Goal: Check status: Check status

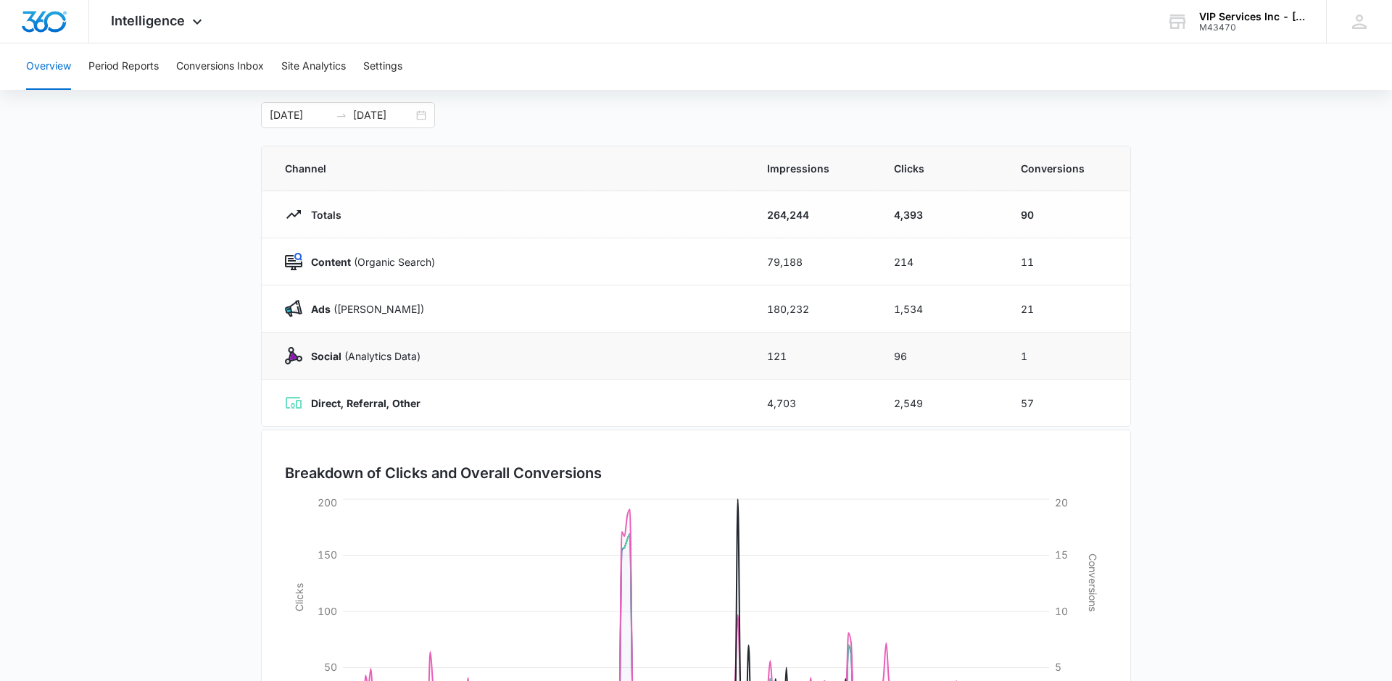
scroll to position [58, 0]
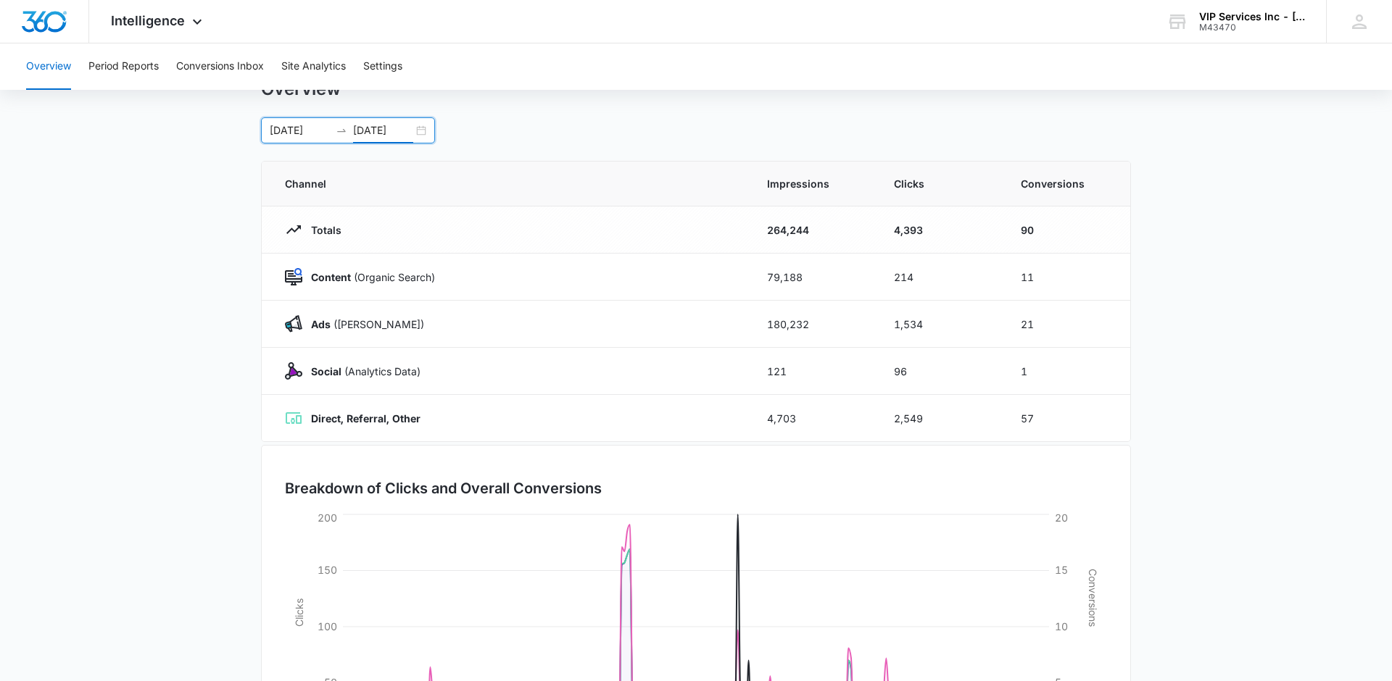
click at [410, 134] on input "[DATE]" at bounding box center [383, 131] width 60 height 16
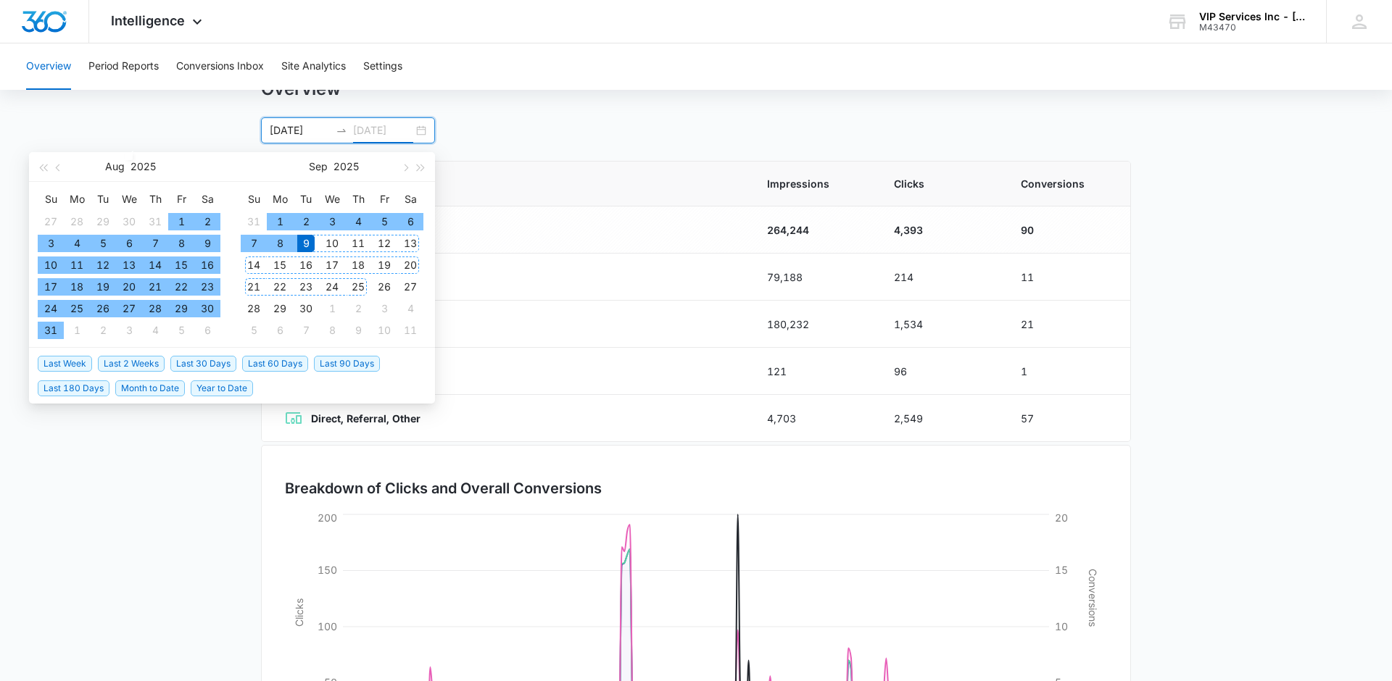
type input "[DATE]"
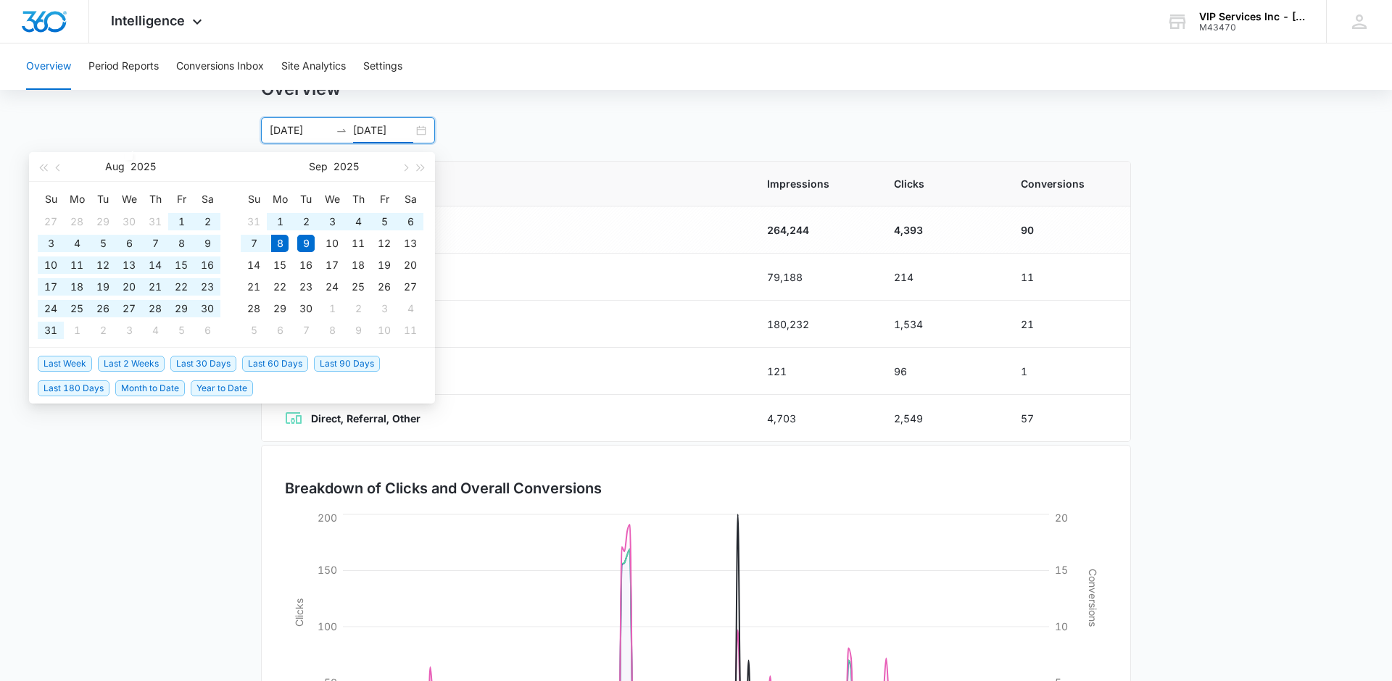
click at [333, 362] on span "Last 90 Days" at bounding box center [347, 364] width 66 height 16
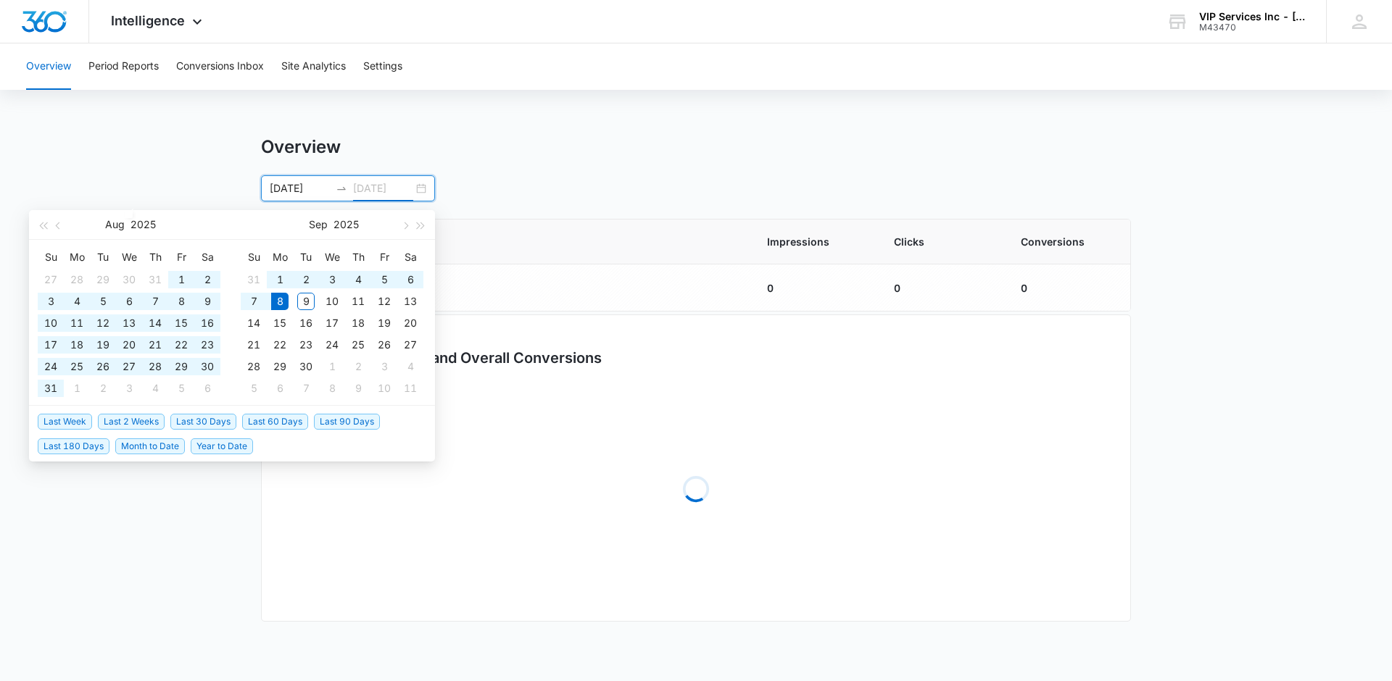
type input "[DATE]"
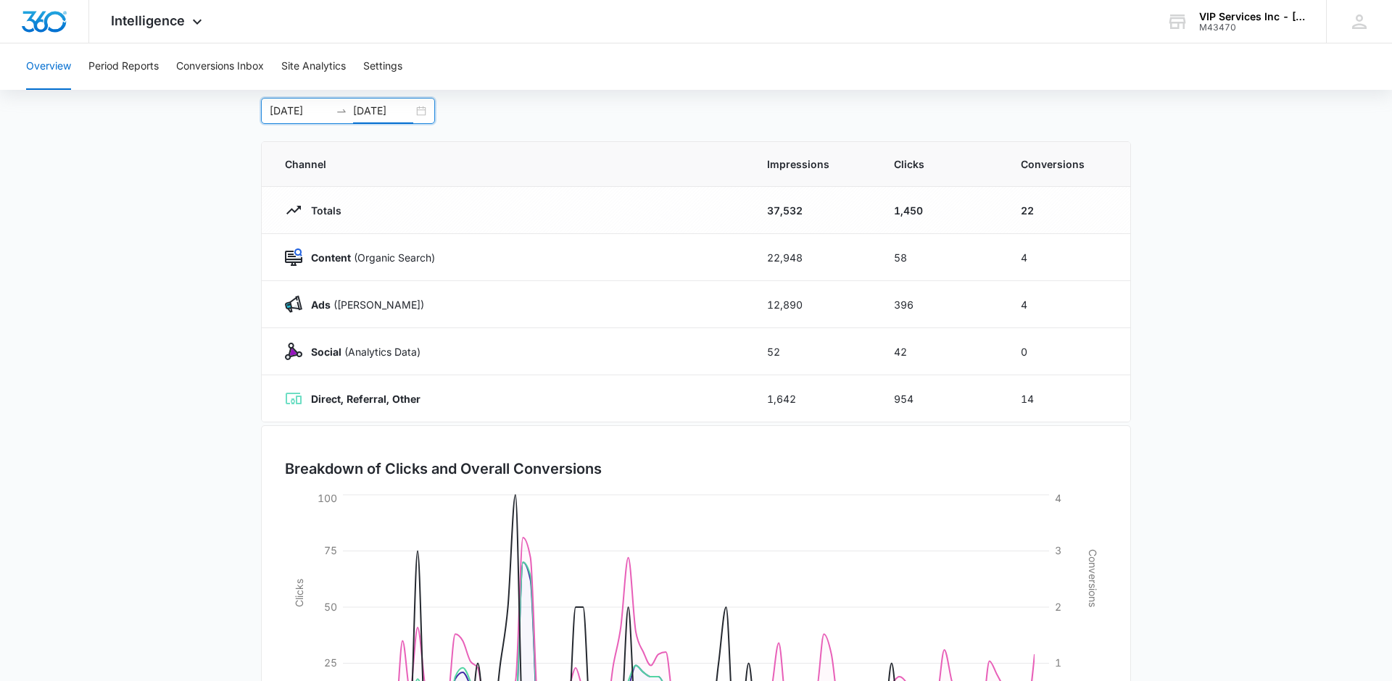
scroll to position [0, 0]
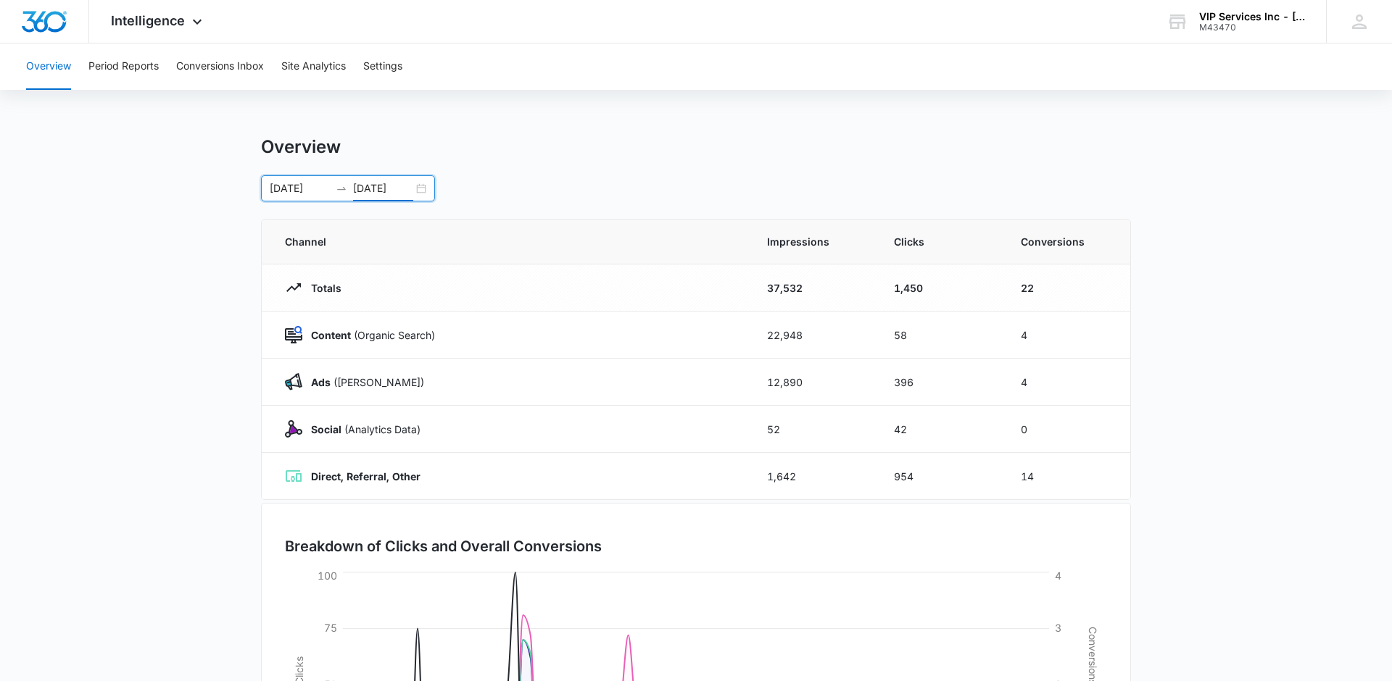
click at [420, 186] on div "[DATE] [DATE]" at bounding box center [348, 188] width 174 height 26
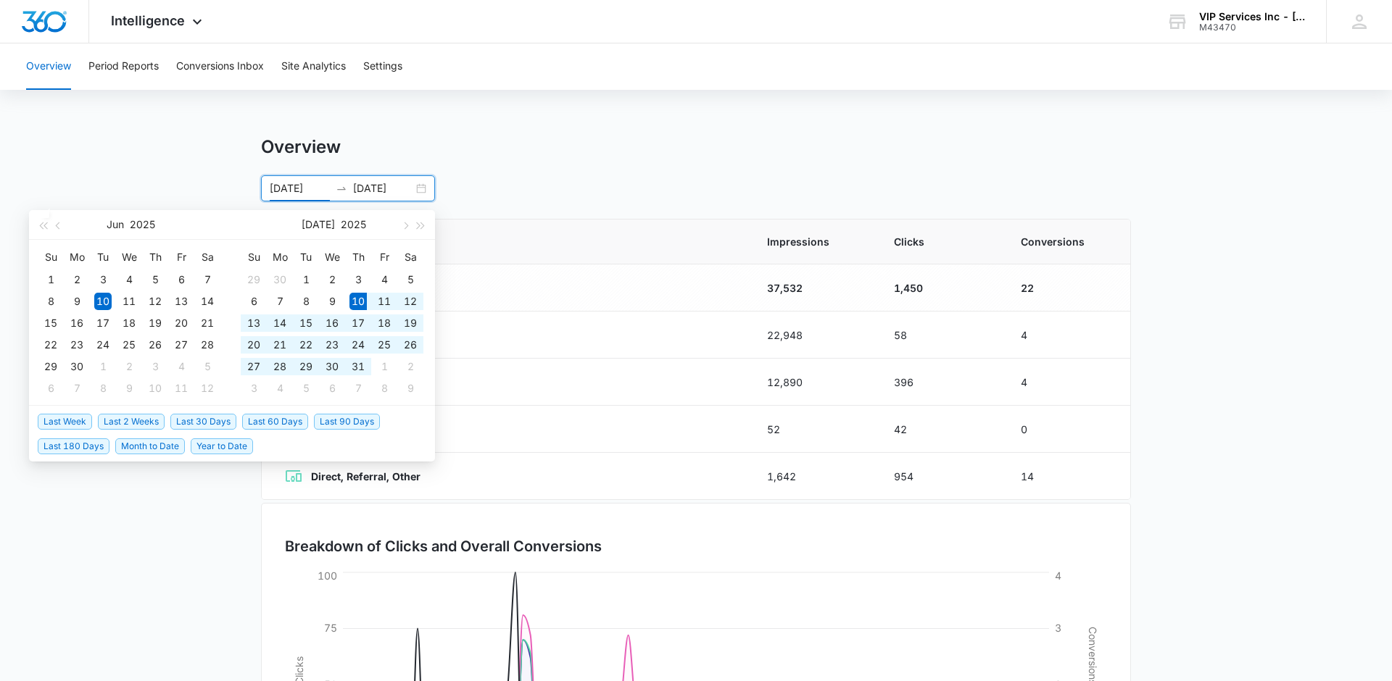
click at [285, 420] on span "Last 60 Days" at bounding box center [275, 422] width 66 height 16
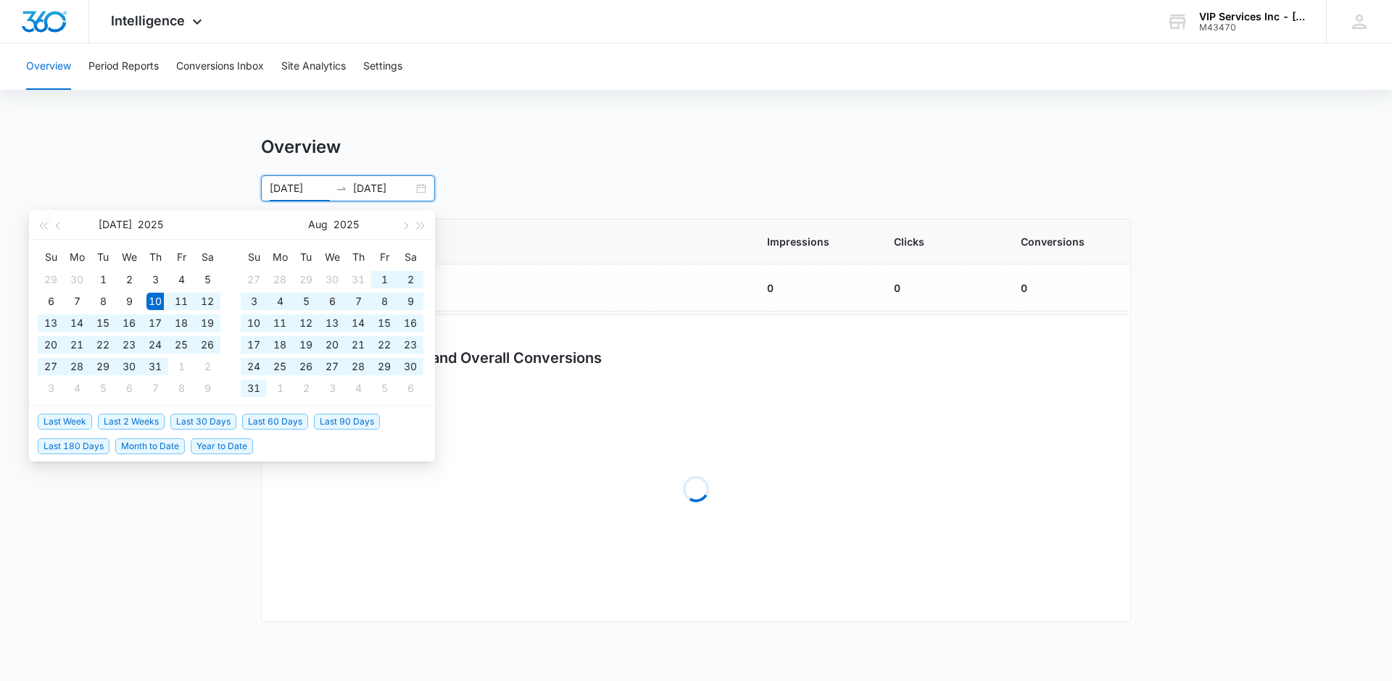
type input "[DATE]"
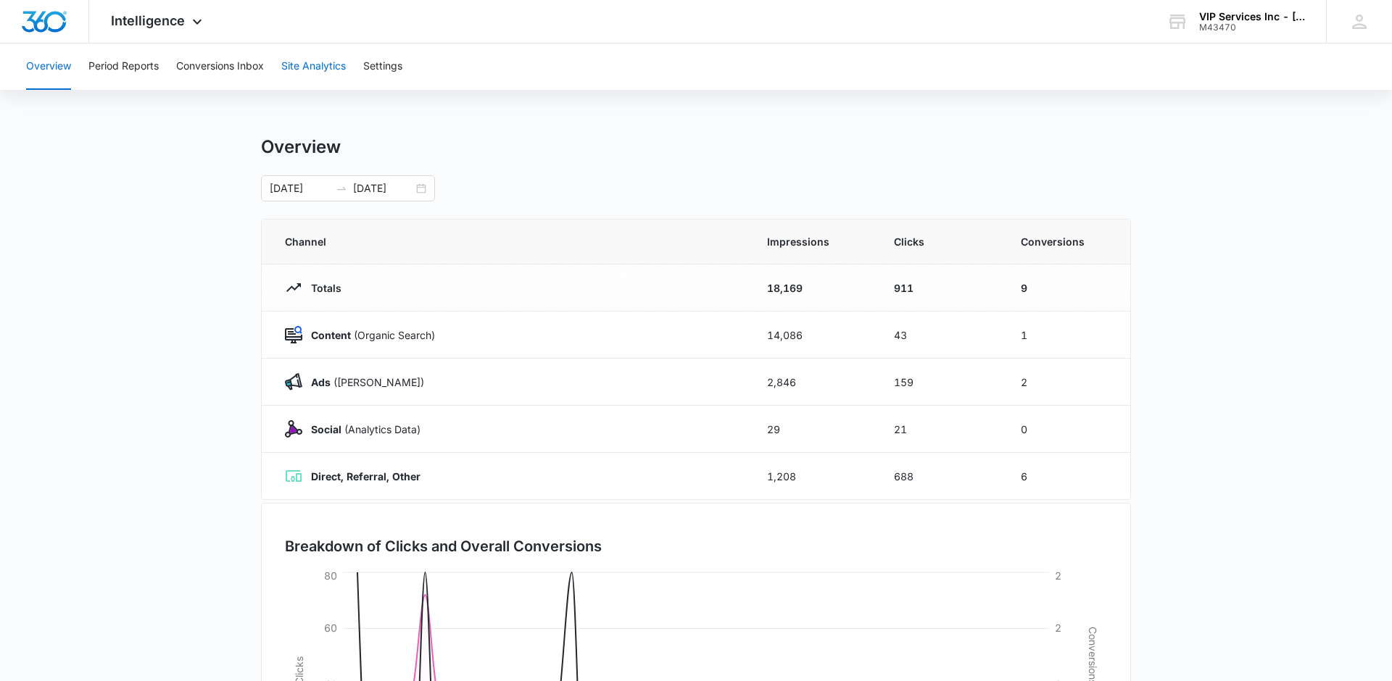
click at [336, 62] on button "Site Analytics" at bounding box center [313, 66] width 65 height 46
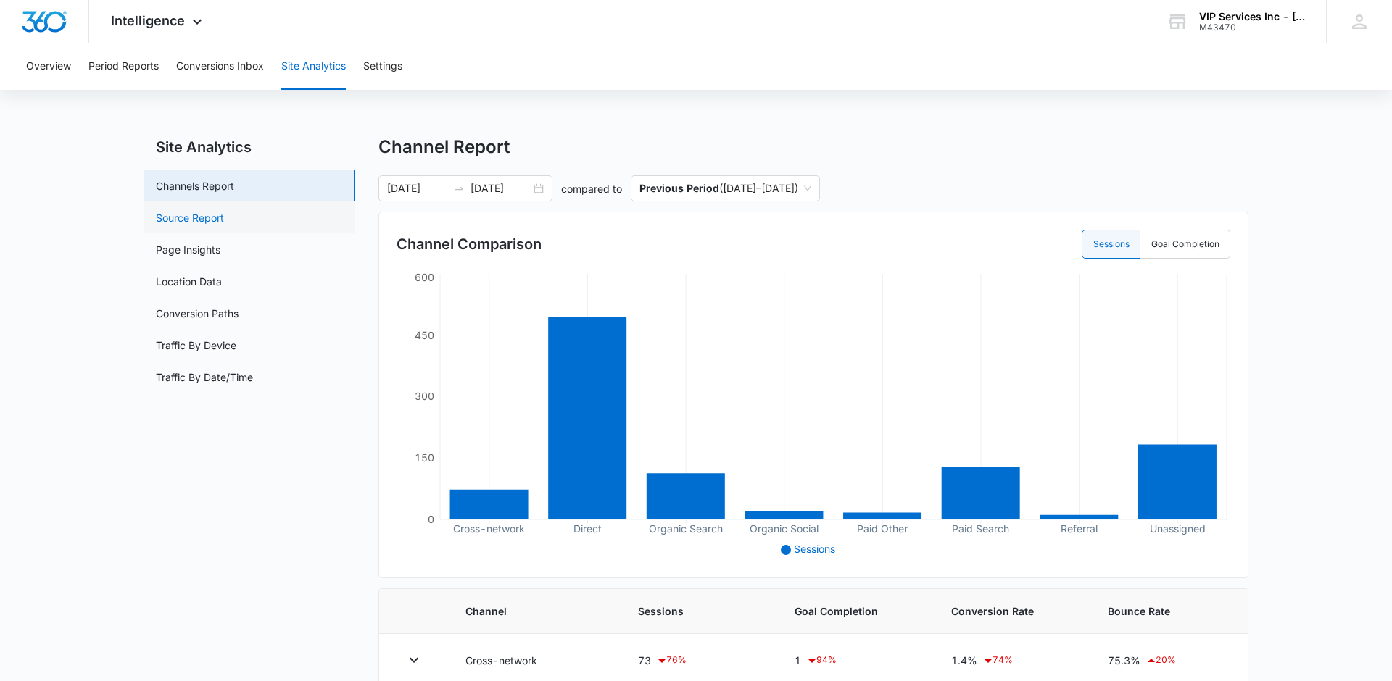
click at [204, 225] on link "Source Report" at bounding box center [190, 217] width 68 height 15
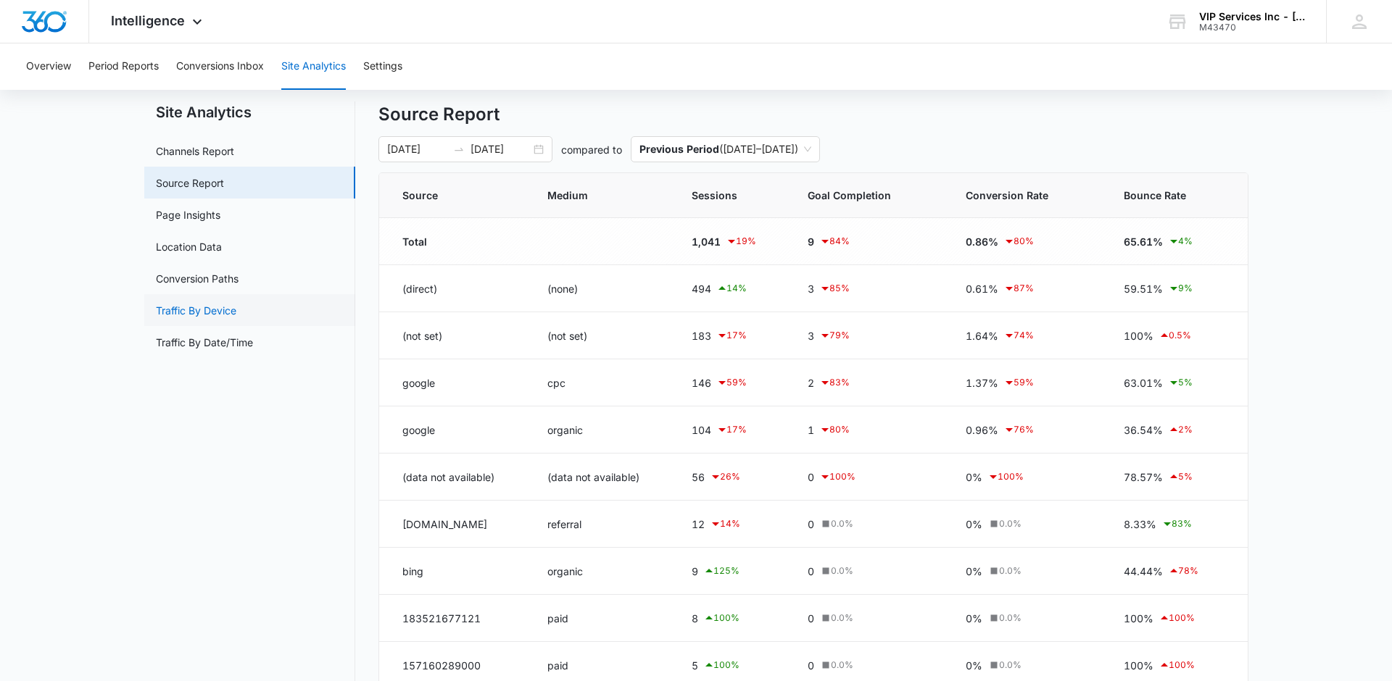
scroll to position [27, 0]
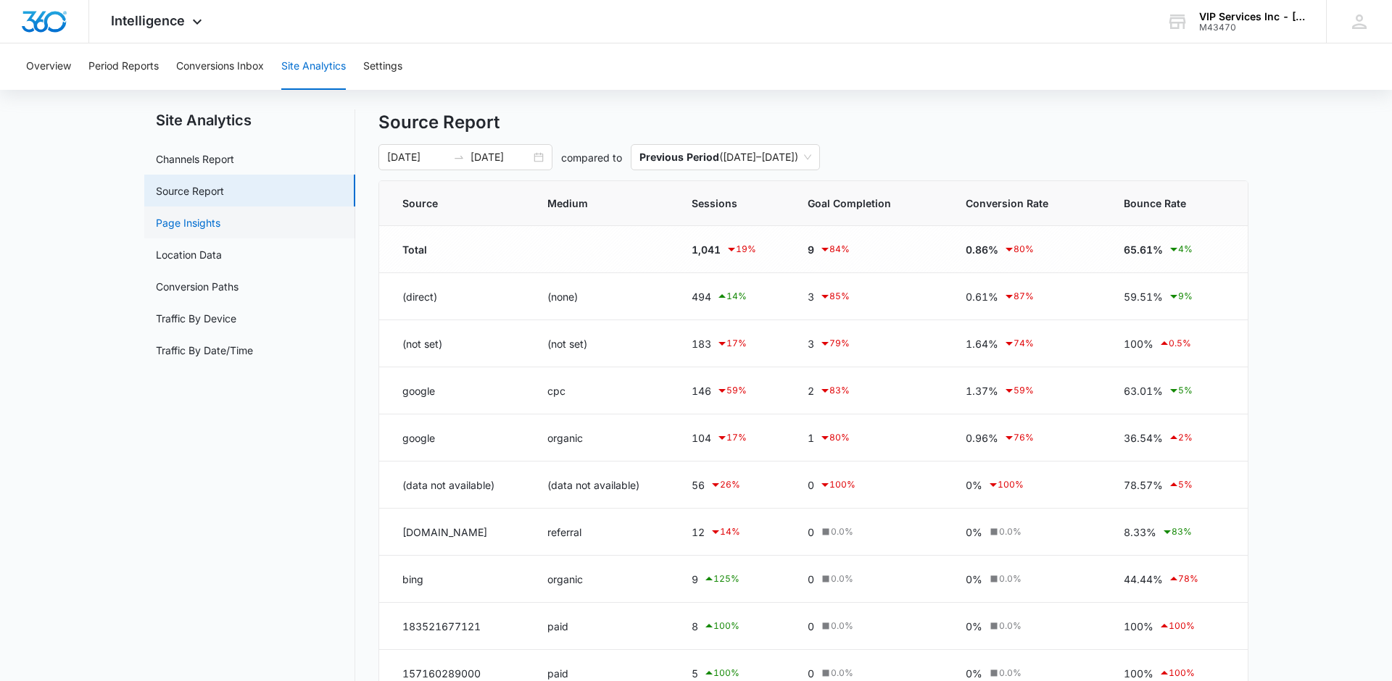
click at [220, 231] on link "Page Insights" at bounding box center [188, 222] width 65 height 15
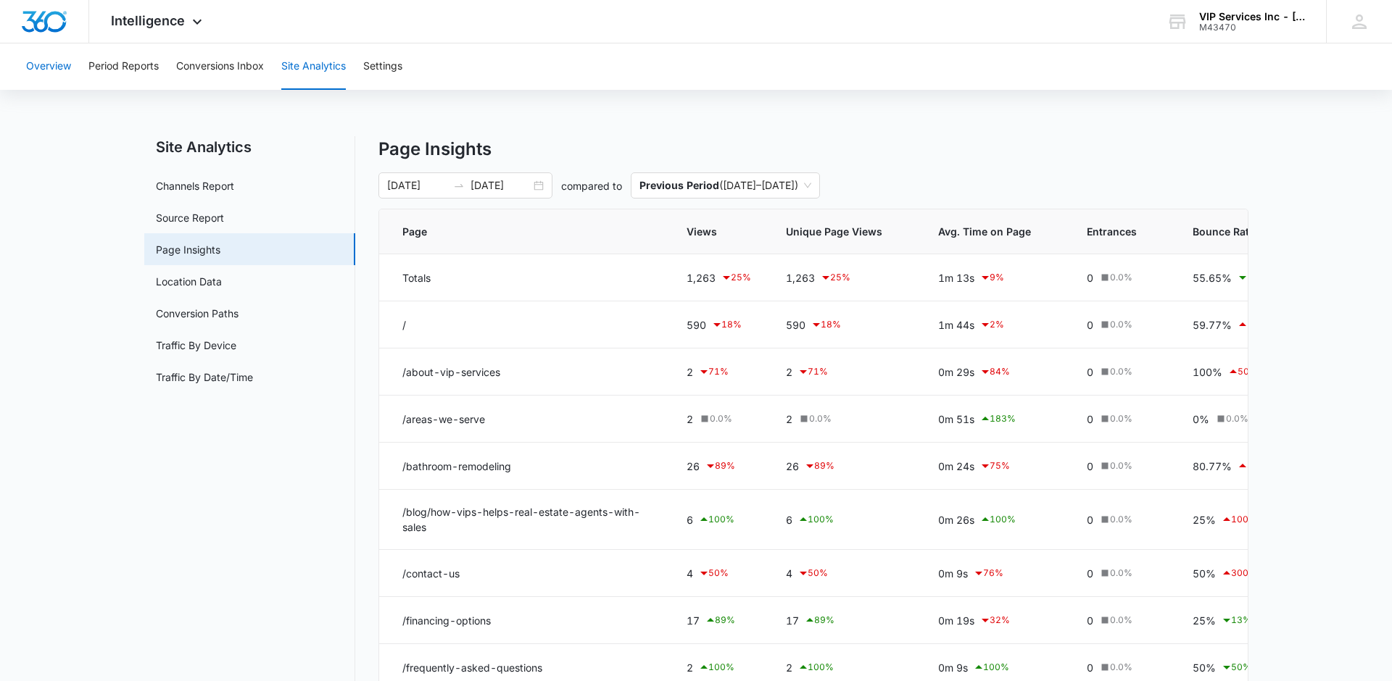
click at [54, 73] on button "Overview" at bounding box center [48, 66] width 45 height 46
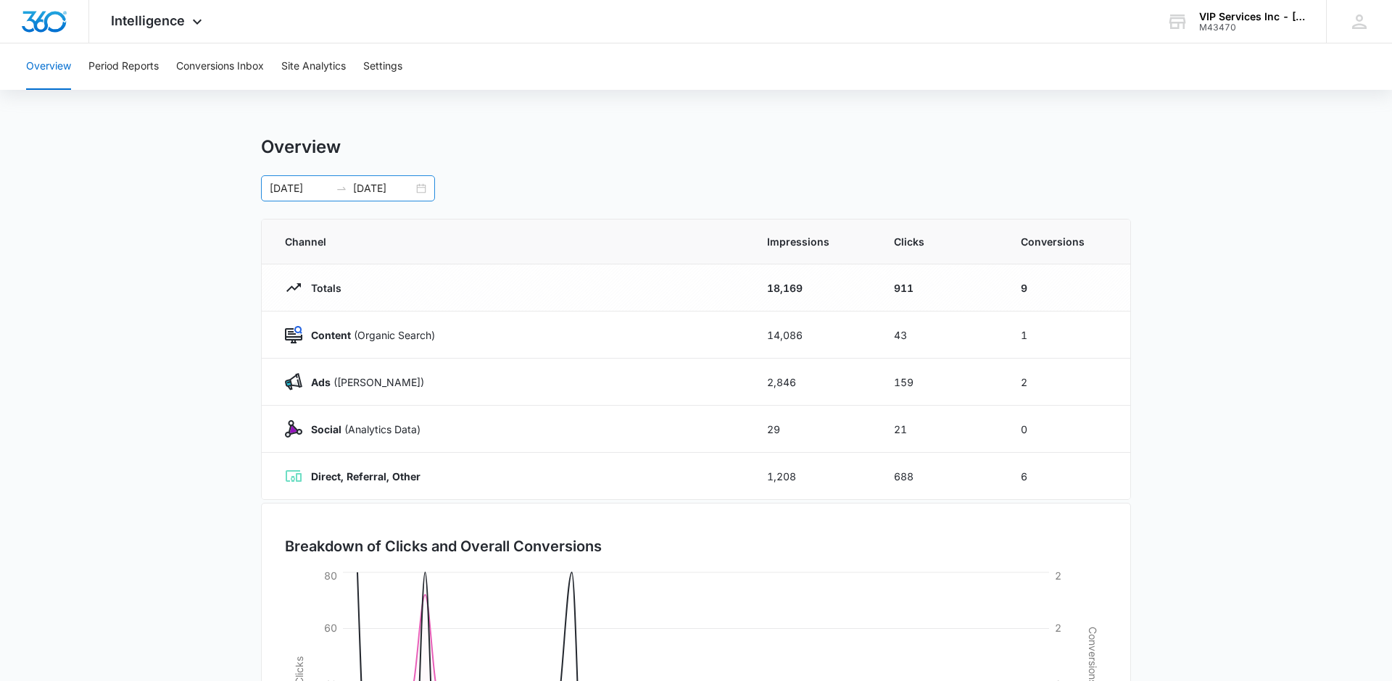
click at [419, 189] on div "[DATE] [DATE]" at bounding box center [348, 188] width 174 height 26
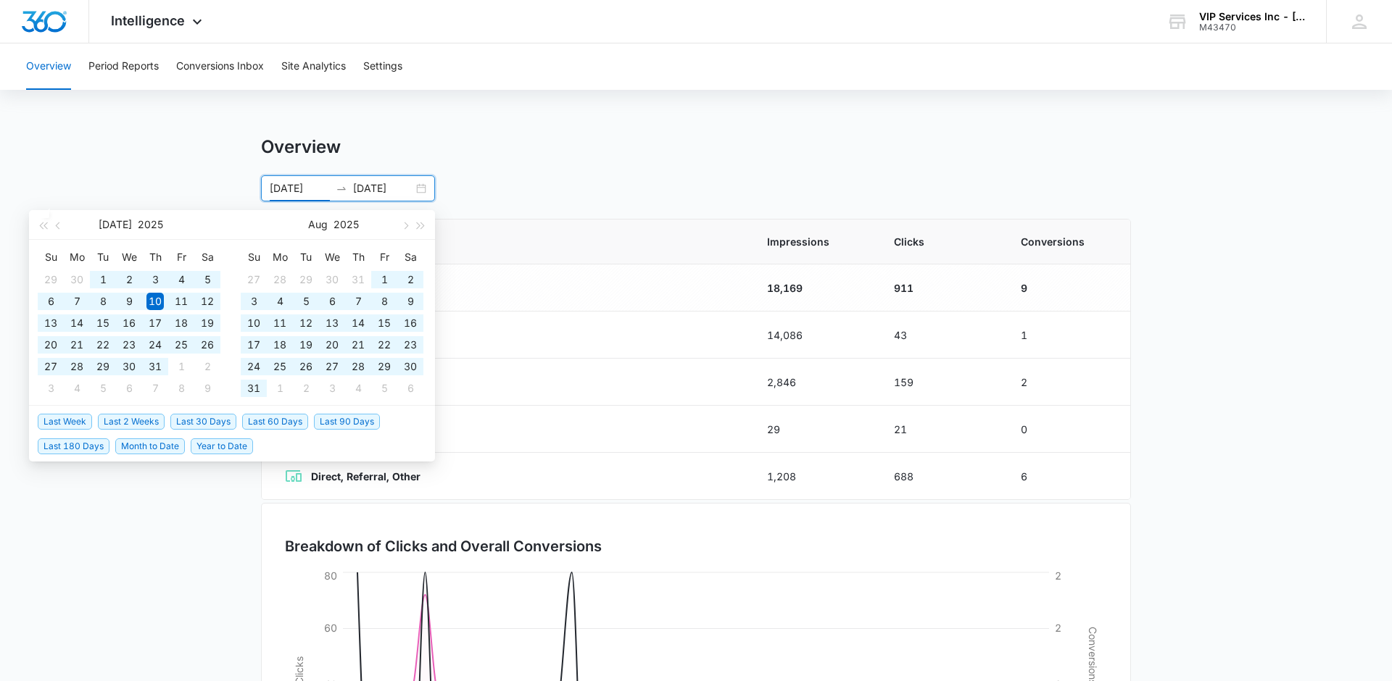
click at [218, 445] on span "Year to Date" at bounding box center [222, 447] width 62 height 16
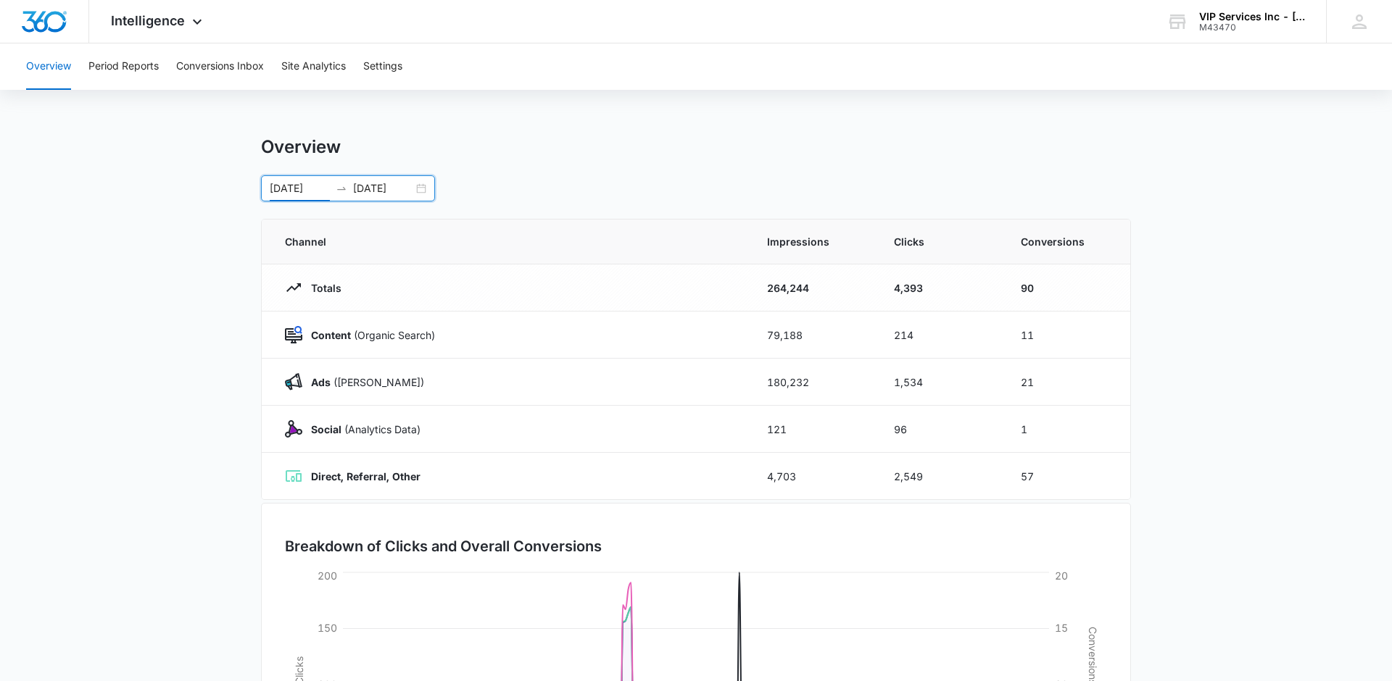
click at [420, 187] on div "[DATE] [DATE]" at bounding box center [348, 188] width 174 height 26
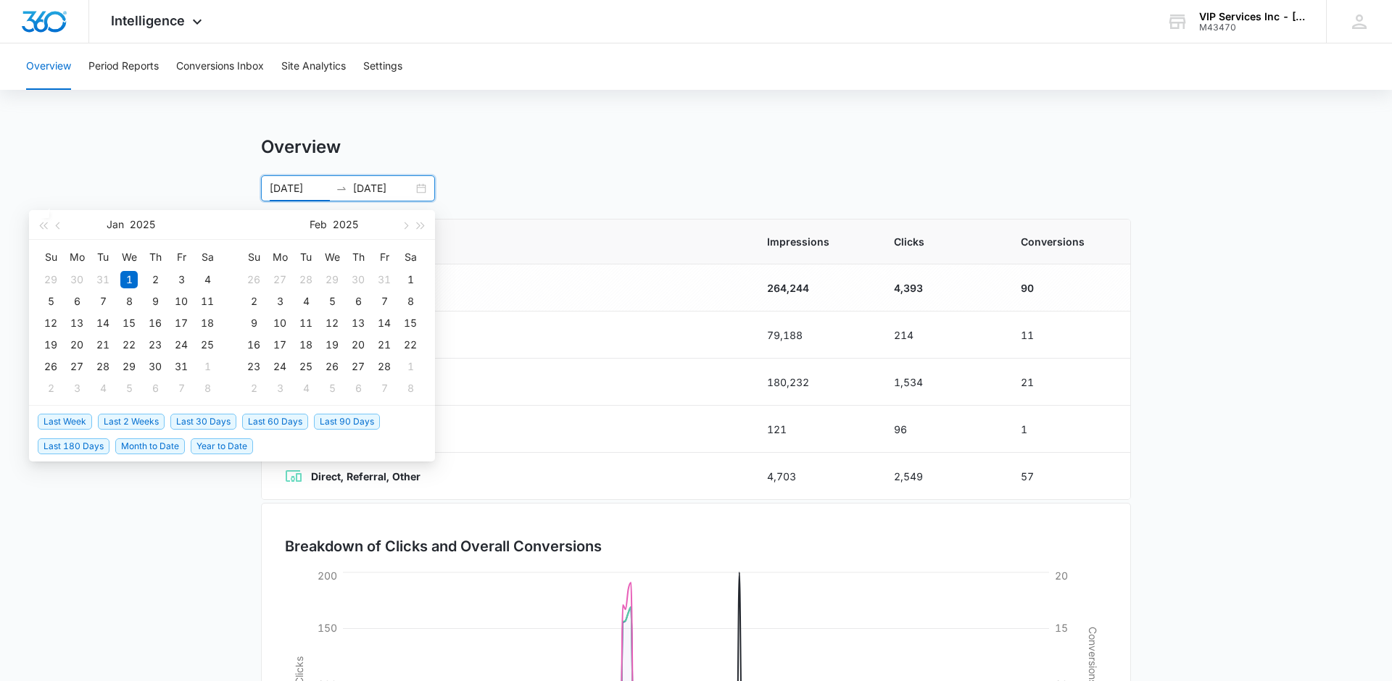
click at [326, 418] on span "Last 90 Days" at bounding box center [347, 422] width 66 height 16
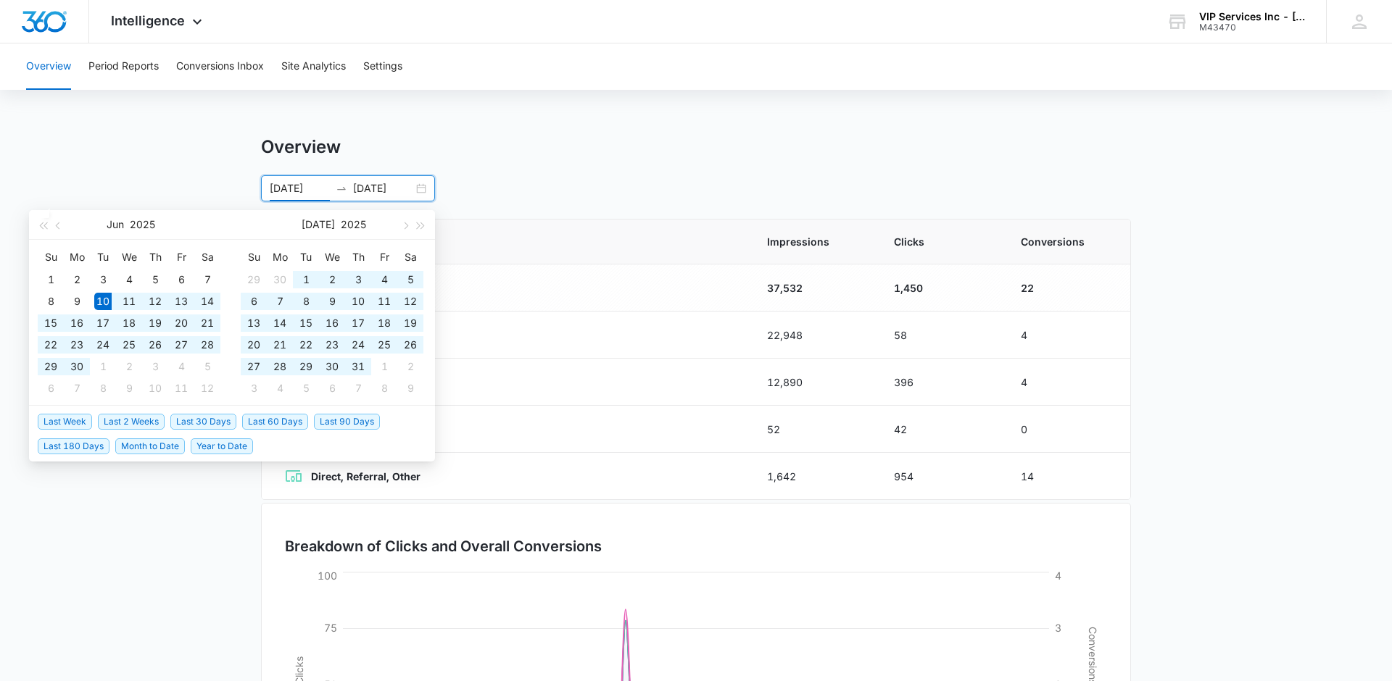
type input "[DATE]"
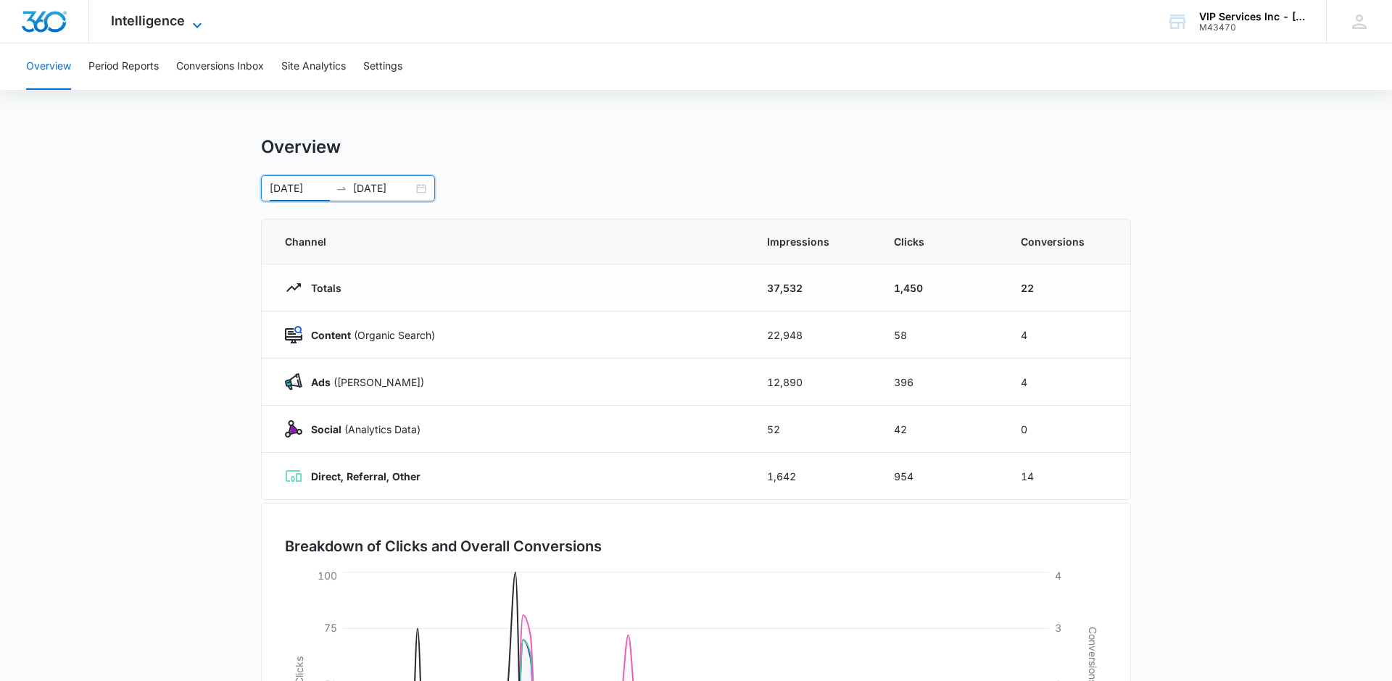
click at [192, 25] on icon at bounding box center [196, 25] width 17 height 17
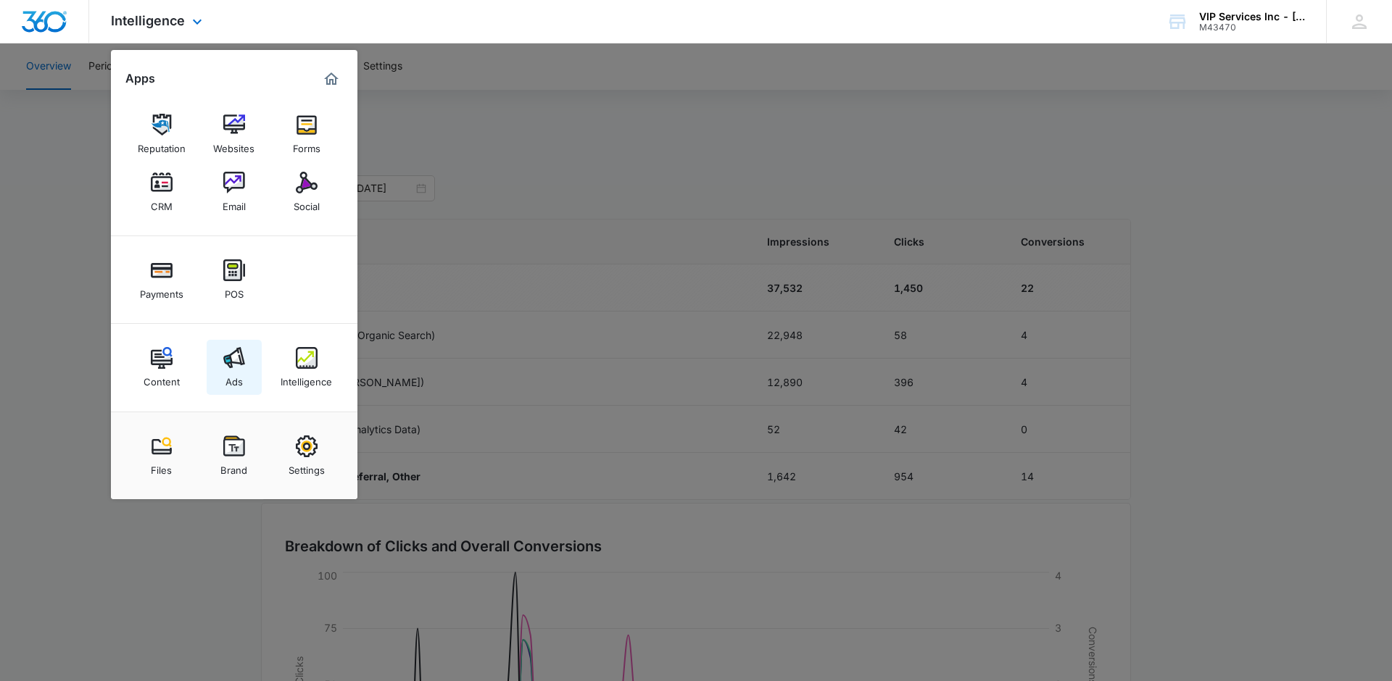
click at [231, 370] on div "Ads" at bounding box center [233, 378] width 17 height 19
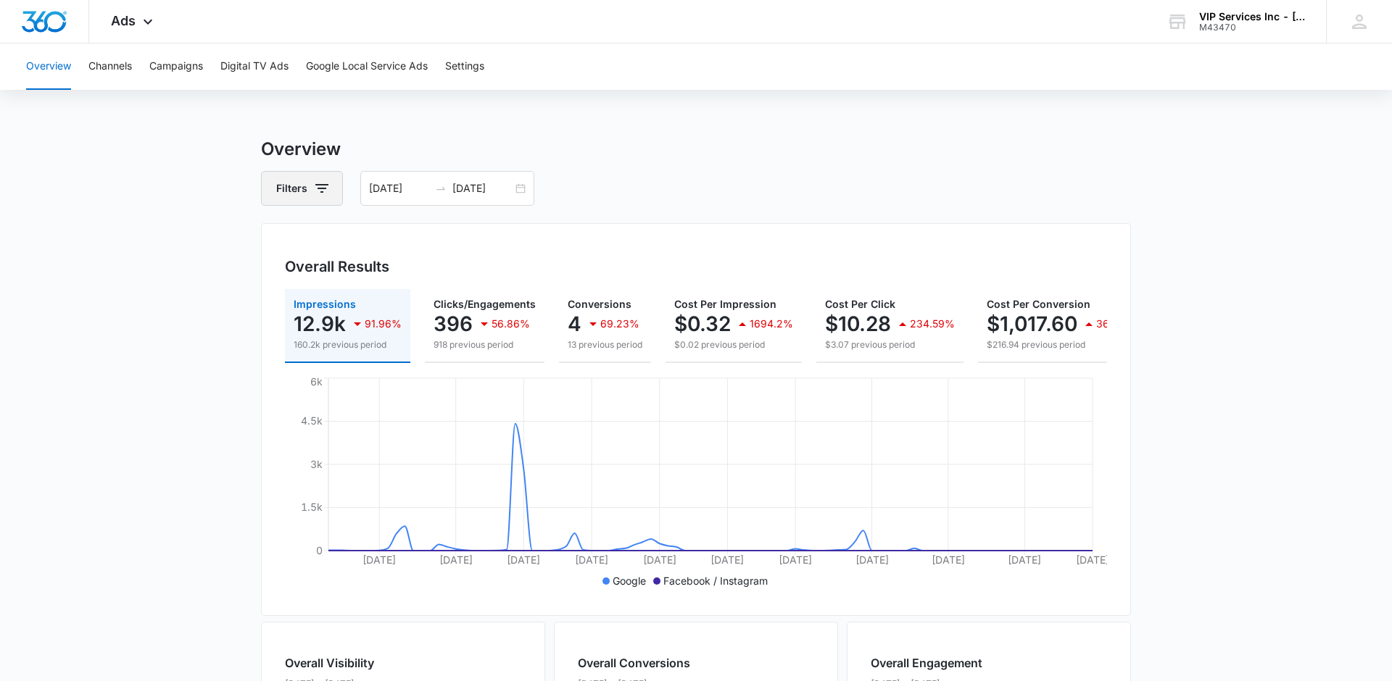
scroll to position [3, 0]
click at [150, 20] on icon at bounding box center [147, 25] width 17 height 17
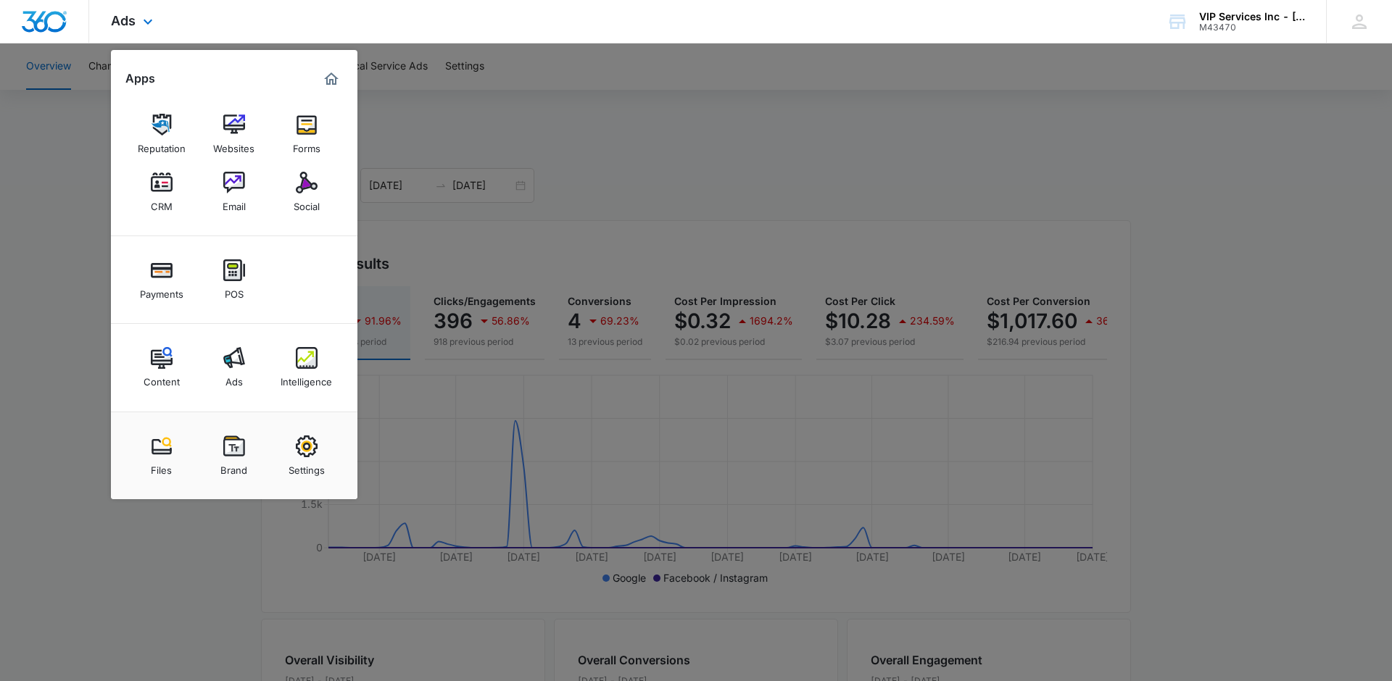
click at [275, 368] on div "Content Ads Intelligence" at bounding box center [234, 368] width 246 height 88
click at [304, 371] on div "Intelligence" at bounding box center [306, 378] width 51 height 19
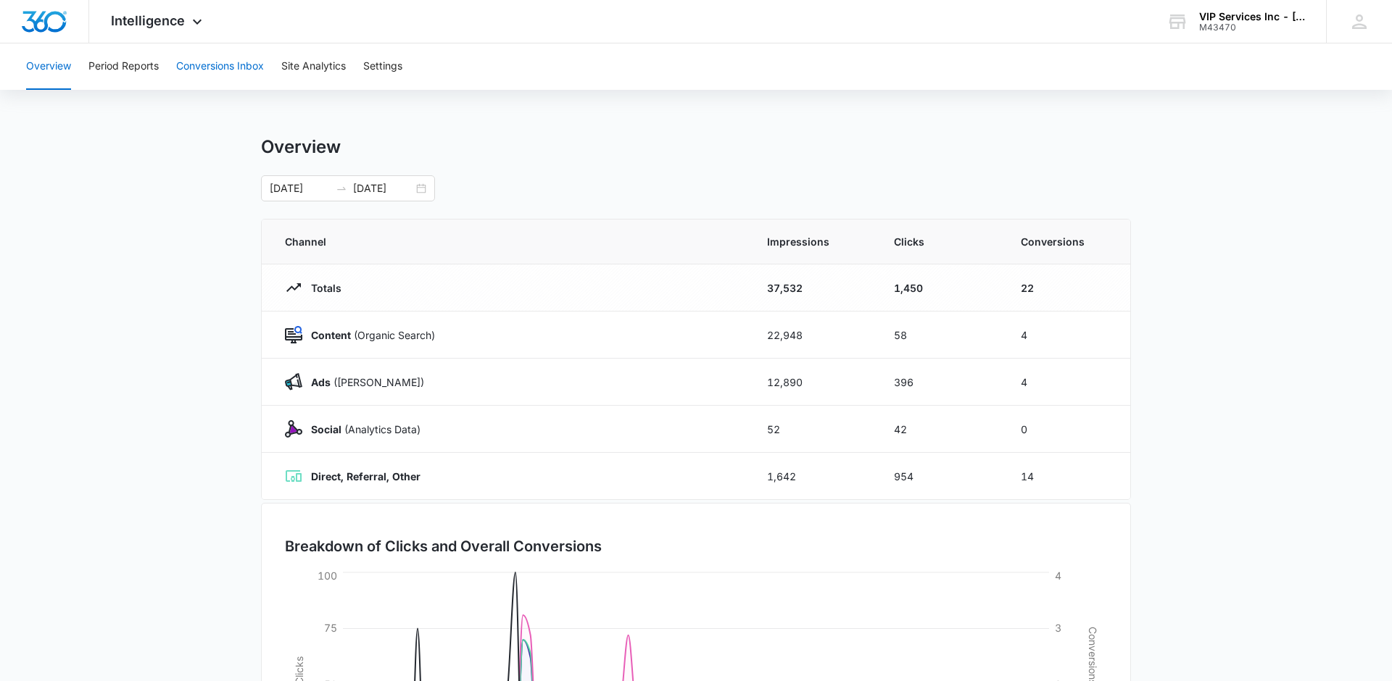
click at [241, 69] on button "Conversions Inbox" at bounding box center [220, 66] width 88 height 46
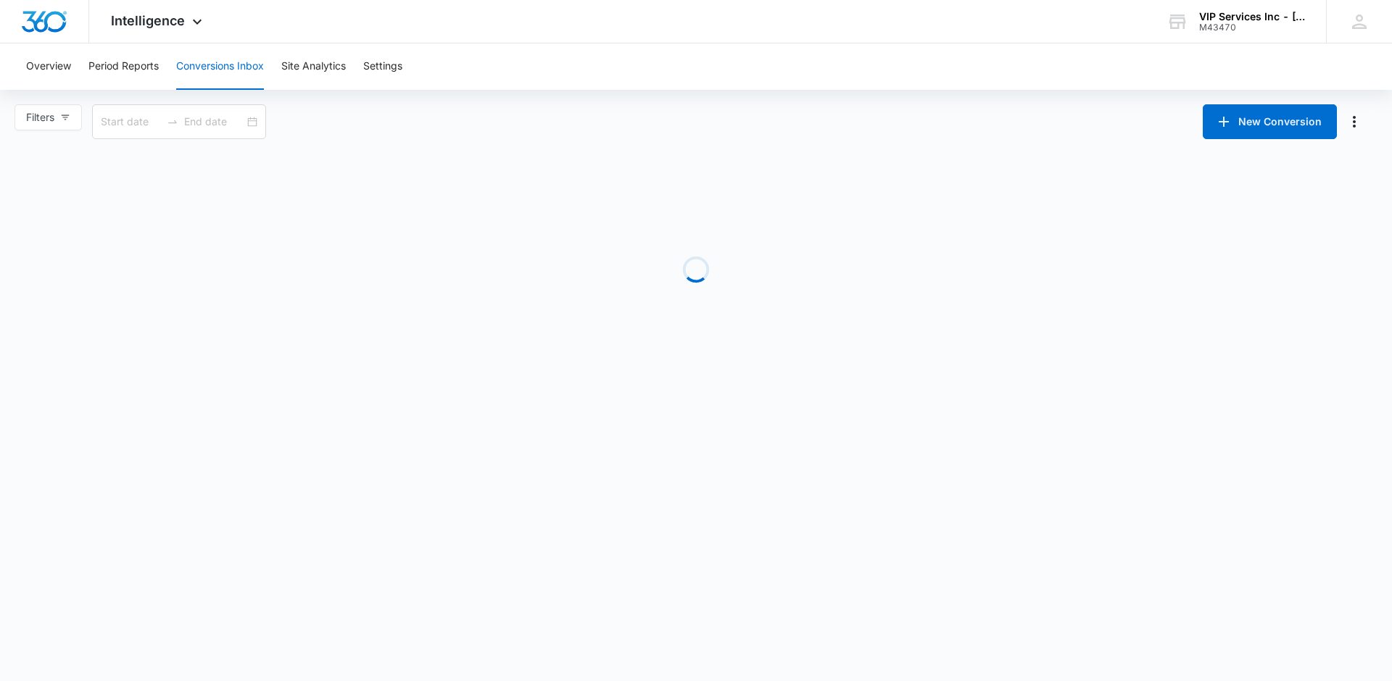
type input "[DATE]"
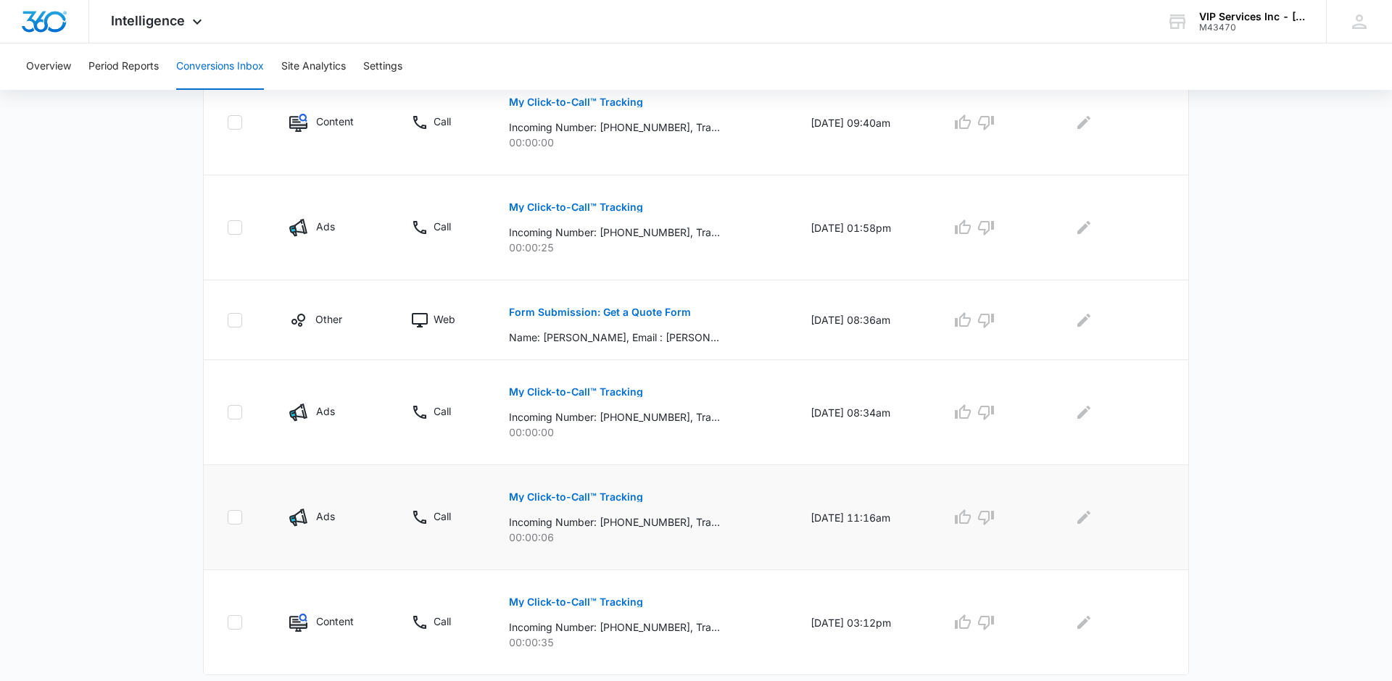
scroll to position [821, 0]
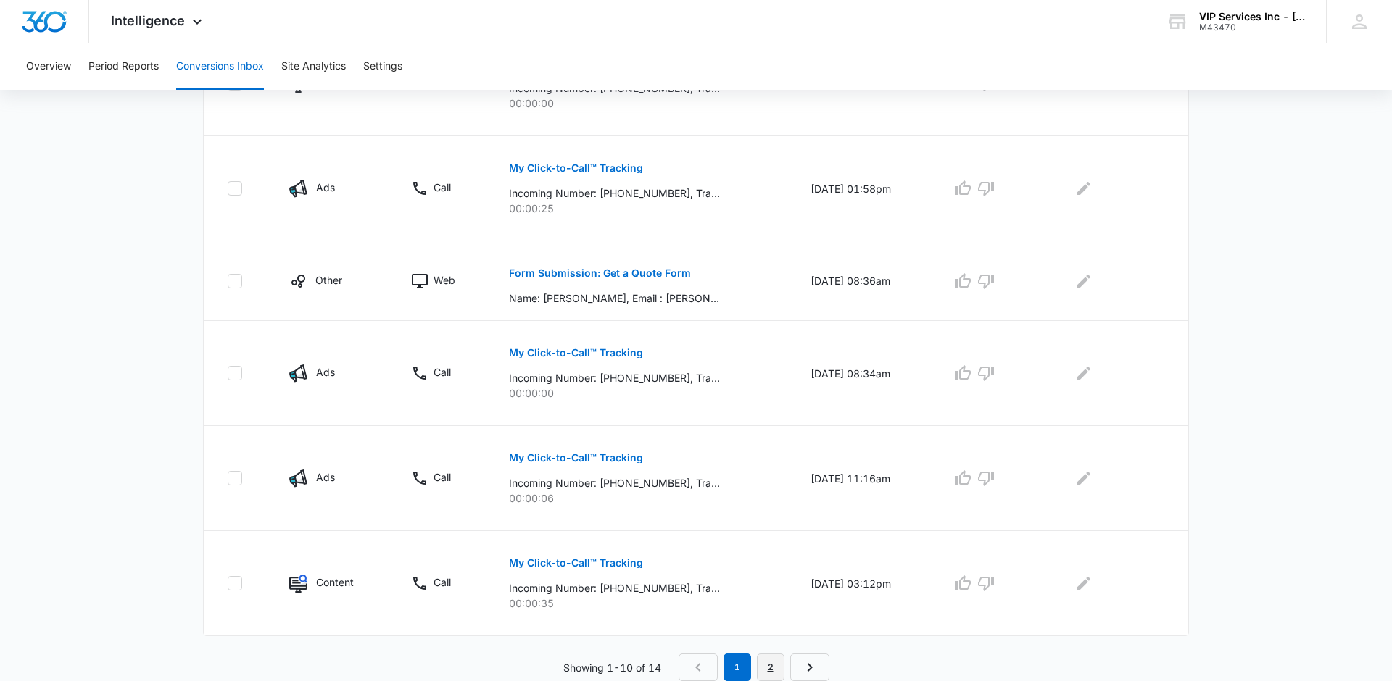
click at [769, 672] on link "2" at bounding box center [771, 668] width 28 height 28
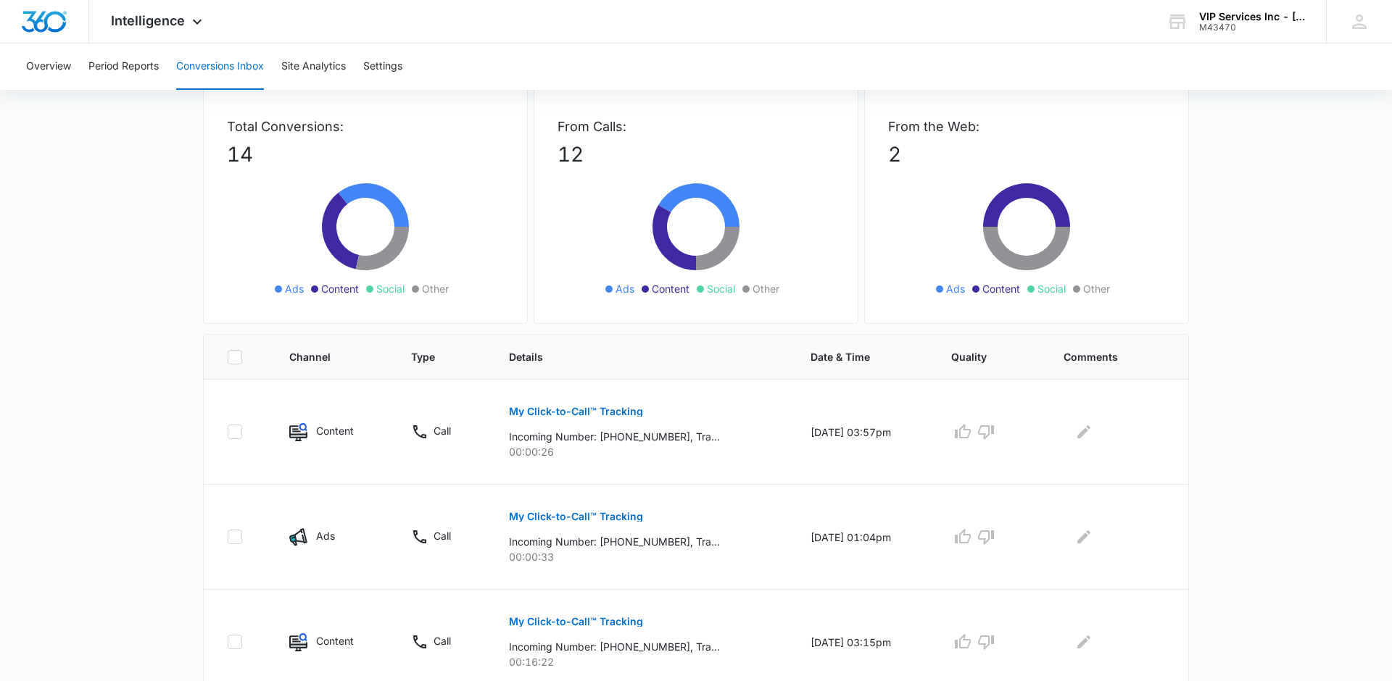
scroll to position [0, 0]
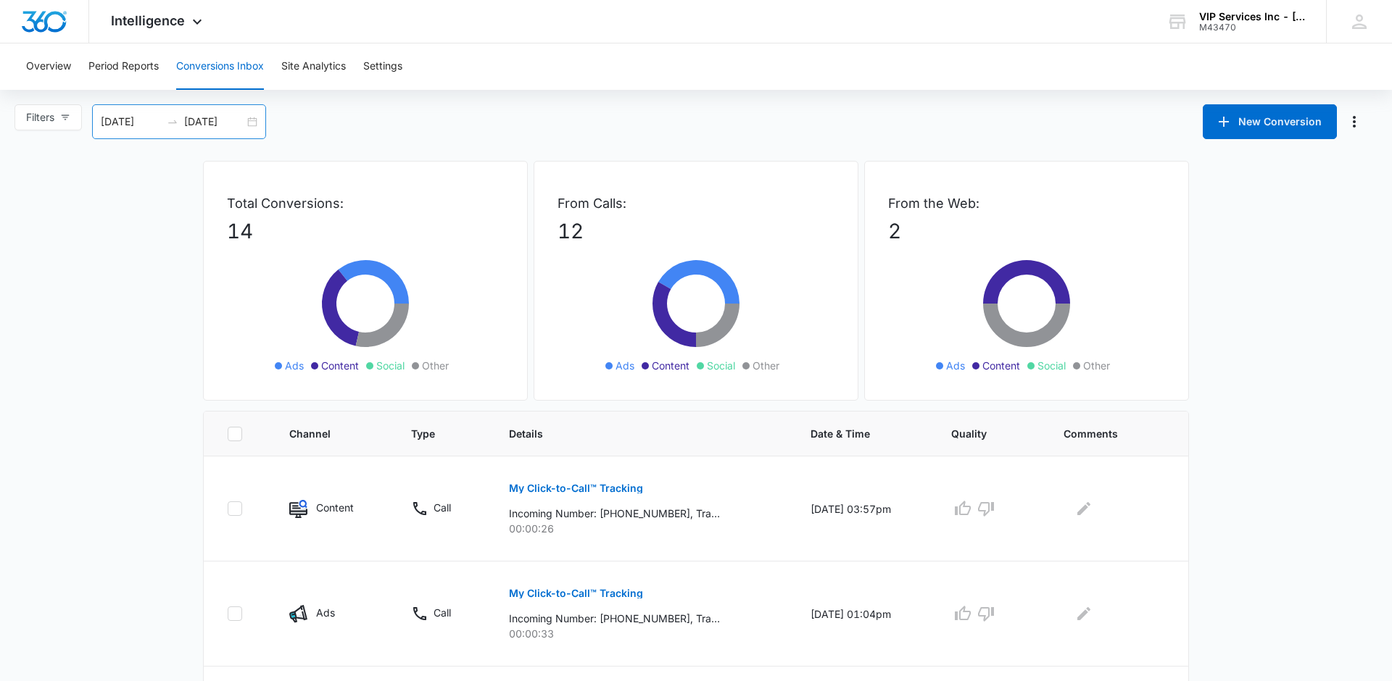
click at [256, 121] on div "[DATE] [DATE]" at bounding box center [179, 121] width 174 height 35
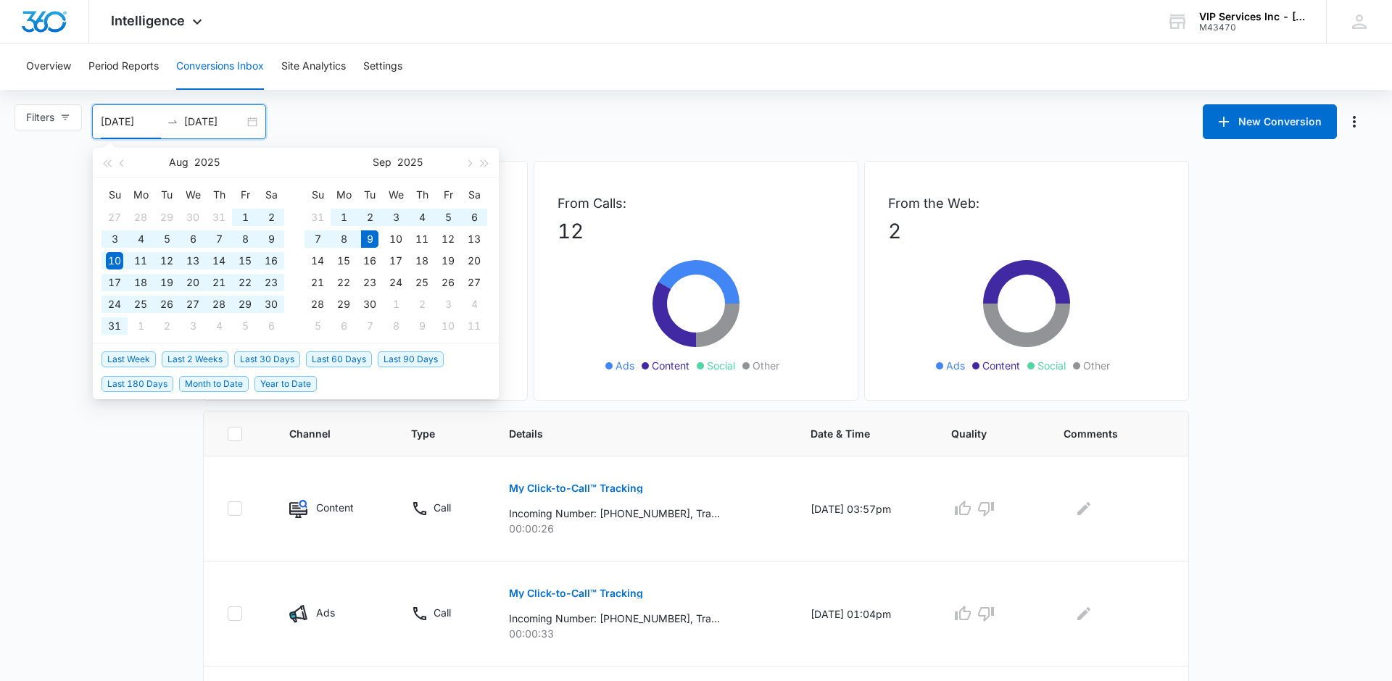
click at [412, 357] on span "Last 90 Days" at bounding box center [411, 360] width 66 height 16
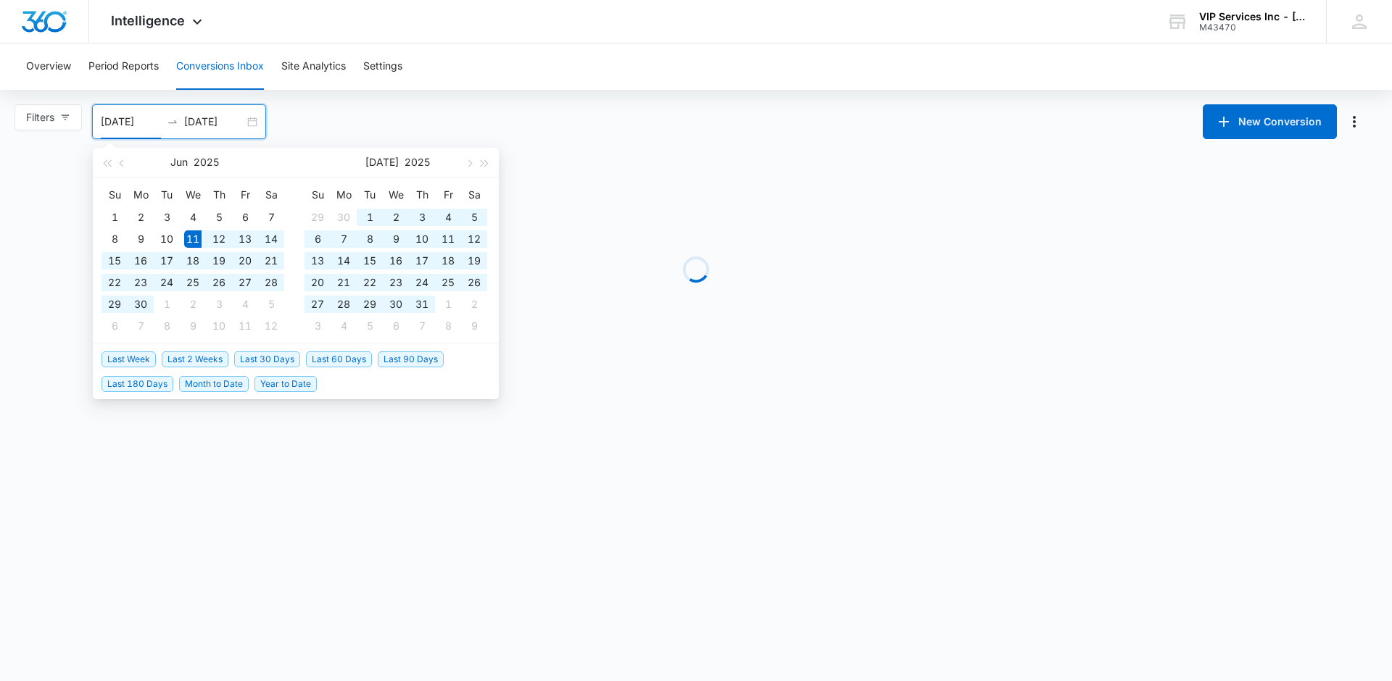
type input "[DATE]"
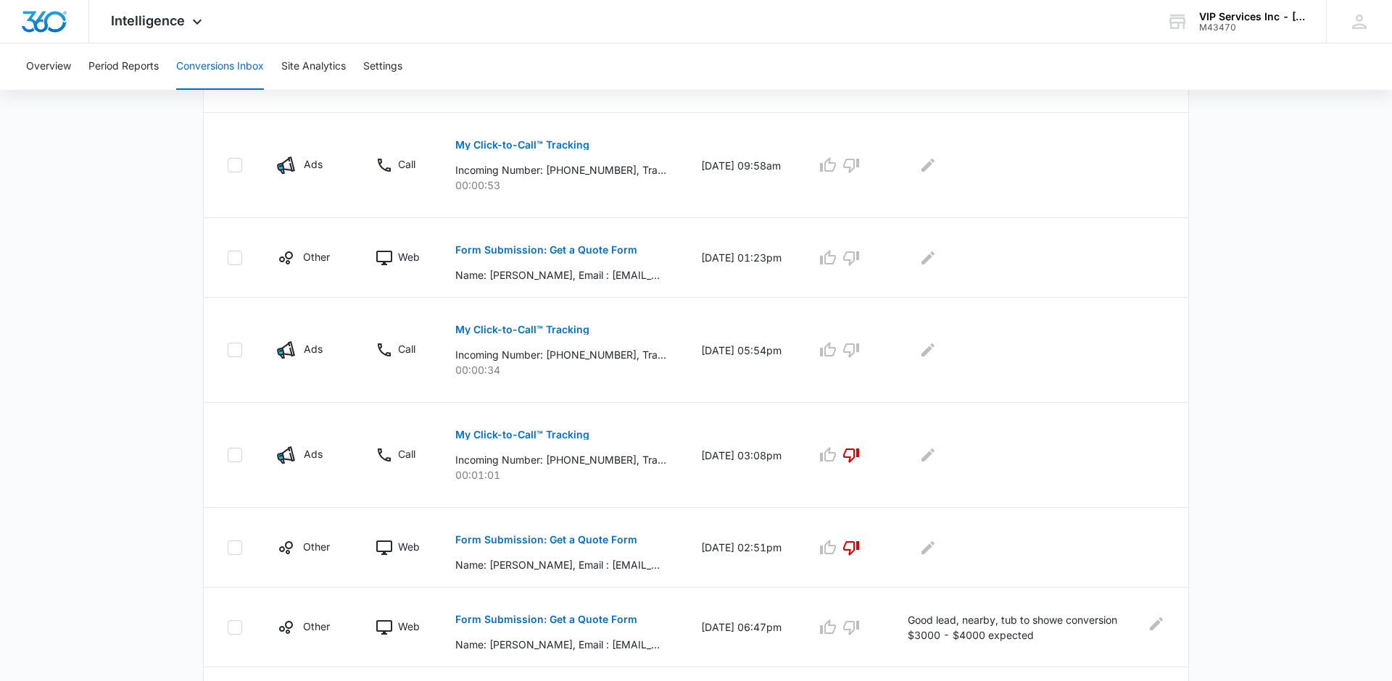
scroll to position [770, 0]
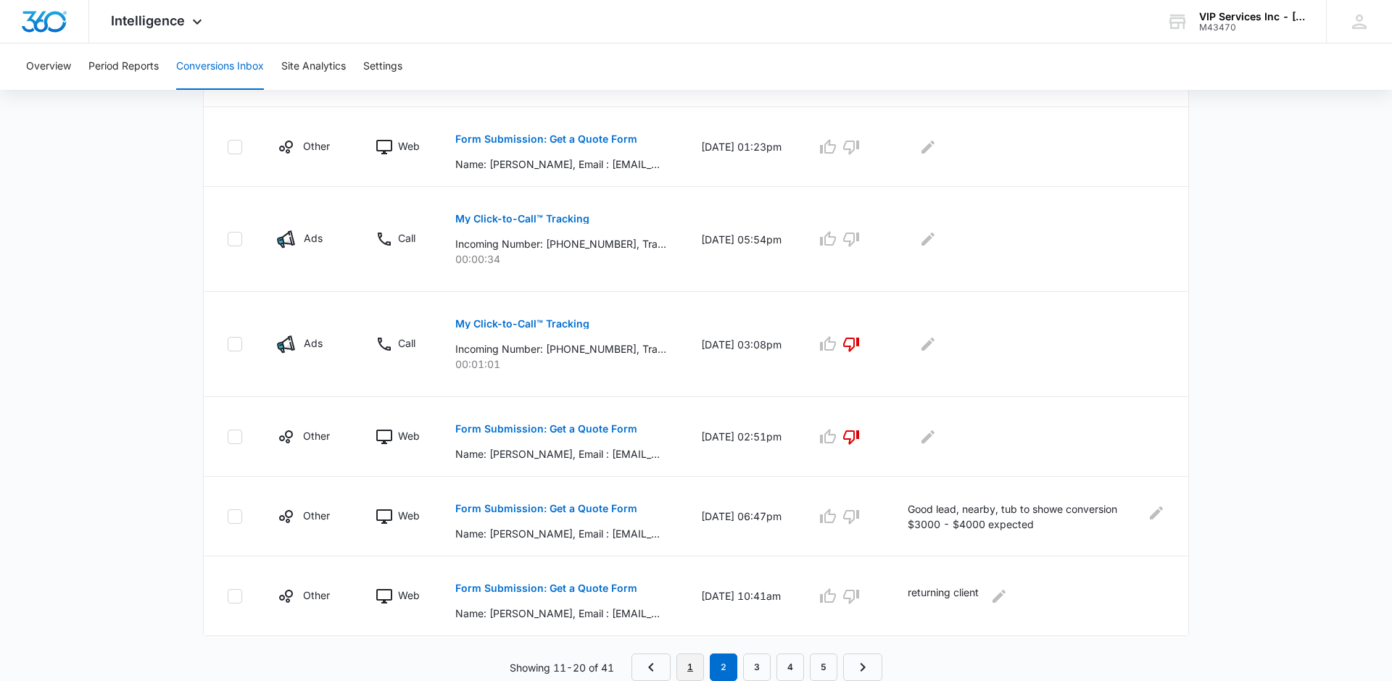
click at [689, 668] on link "1" at bounding box center [690, 668] width 28 height 28
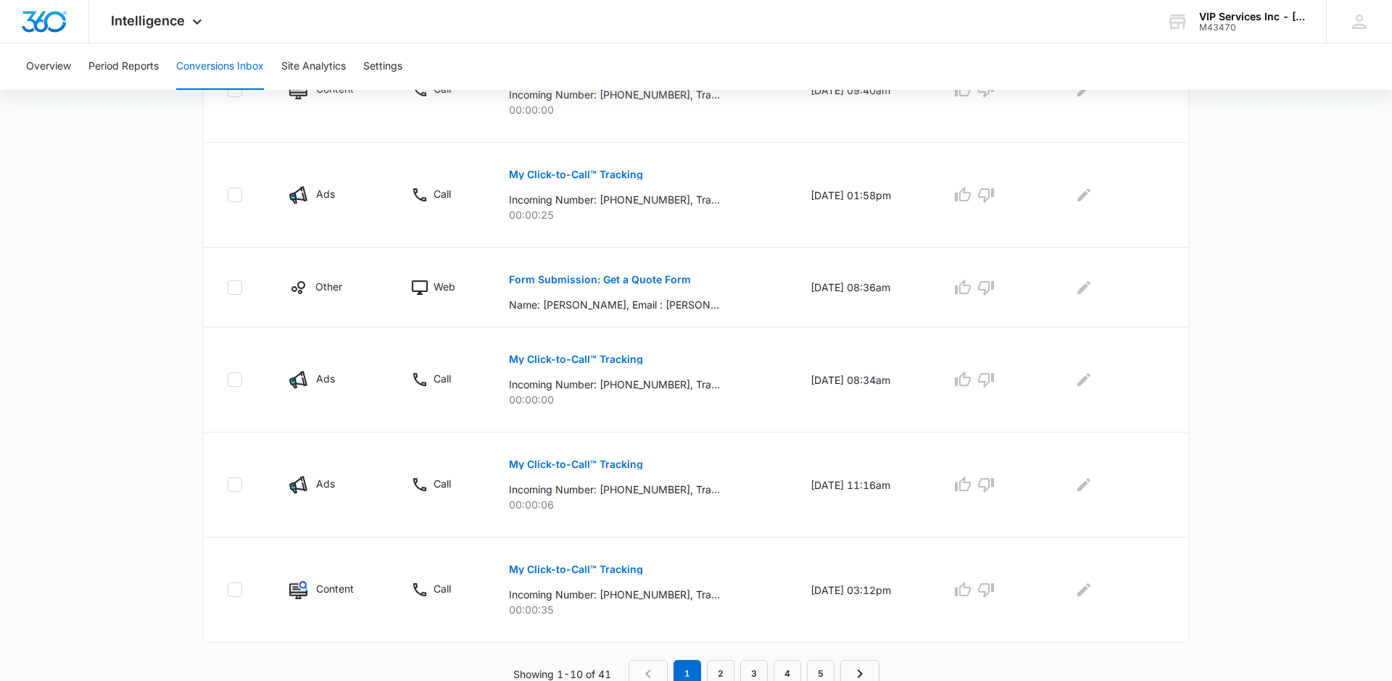
scroll to position [821, 0]
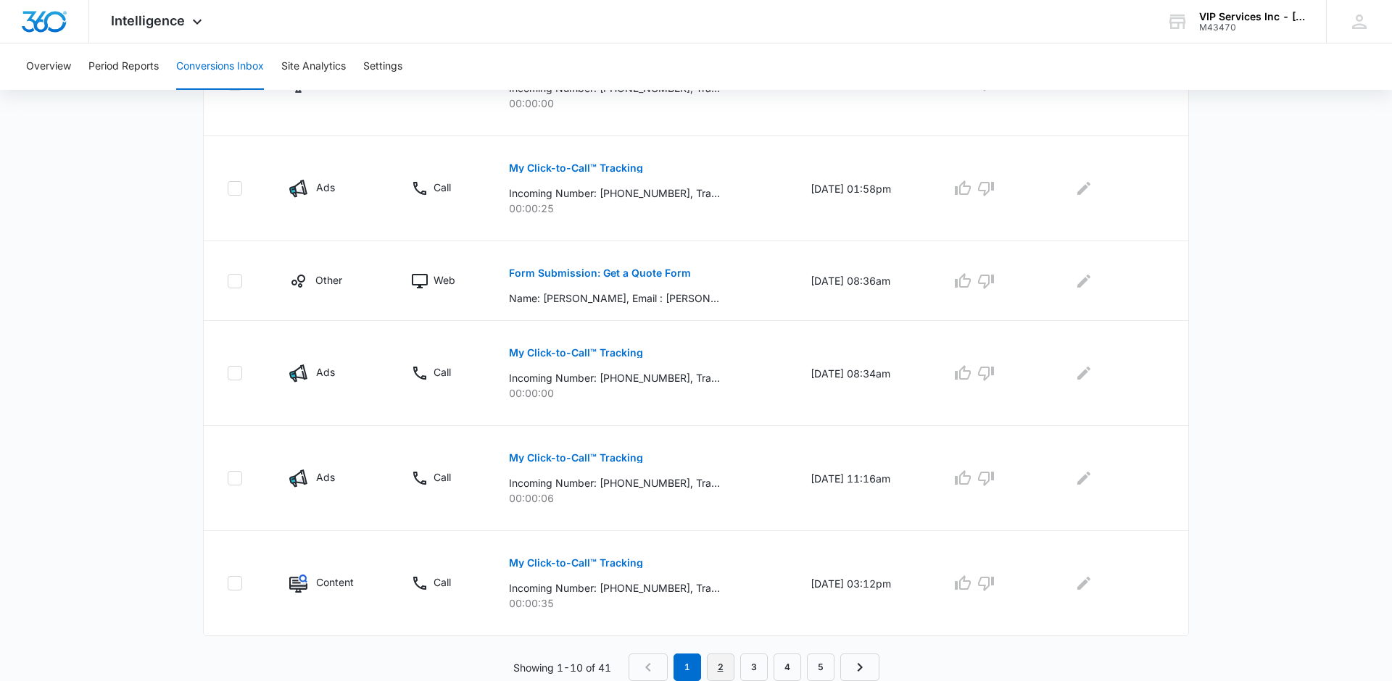
click at [723, 671] on link "2" at bounding box center [721, 668] width 28 height 28
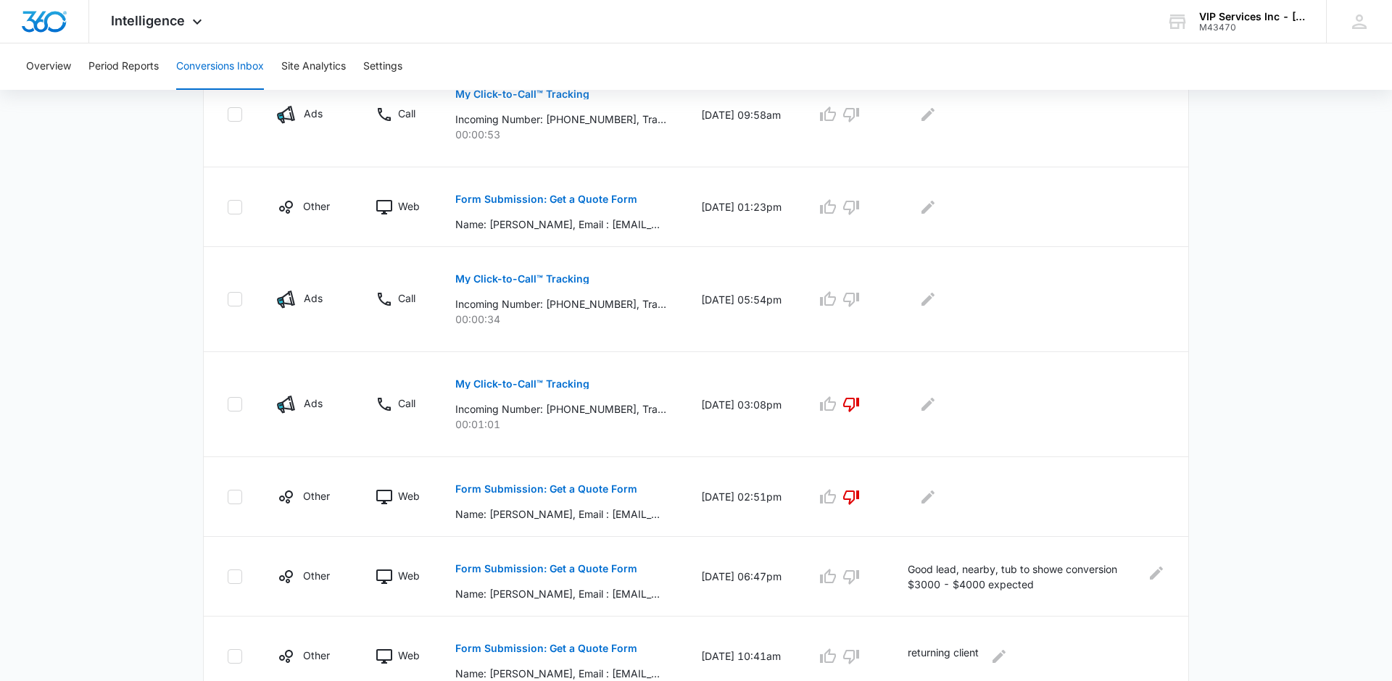
scroll to position [770, 0]
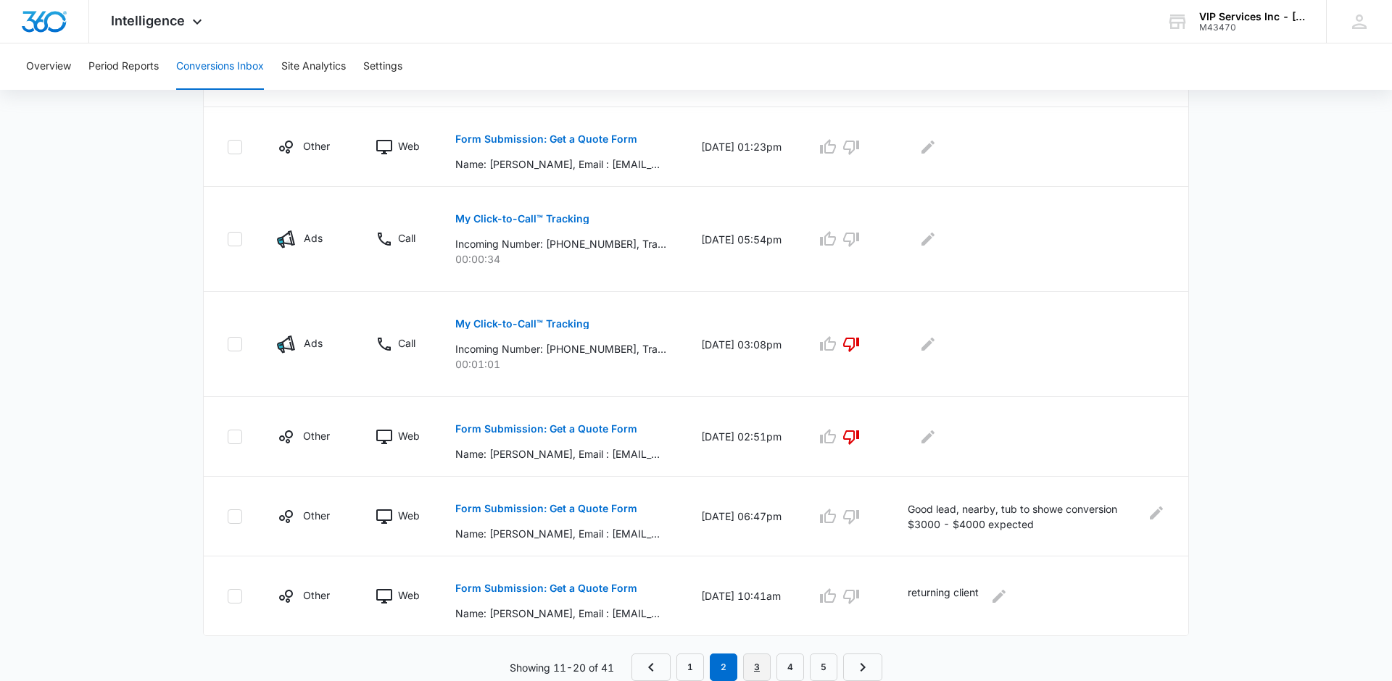
click at [760, 667] on link "3" at bounding box center [757, 668] width 28 height 28
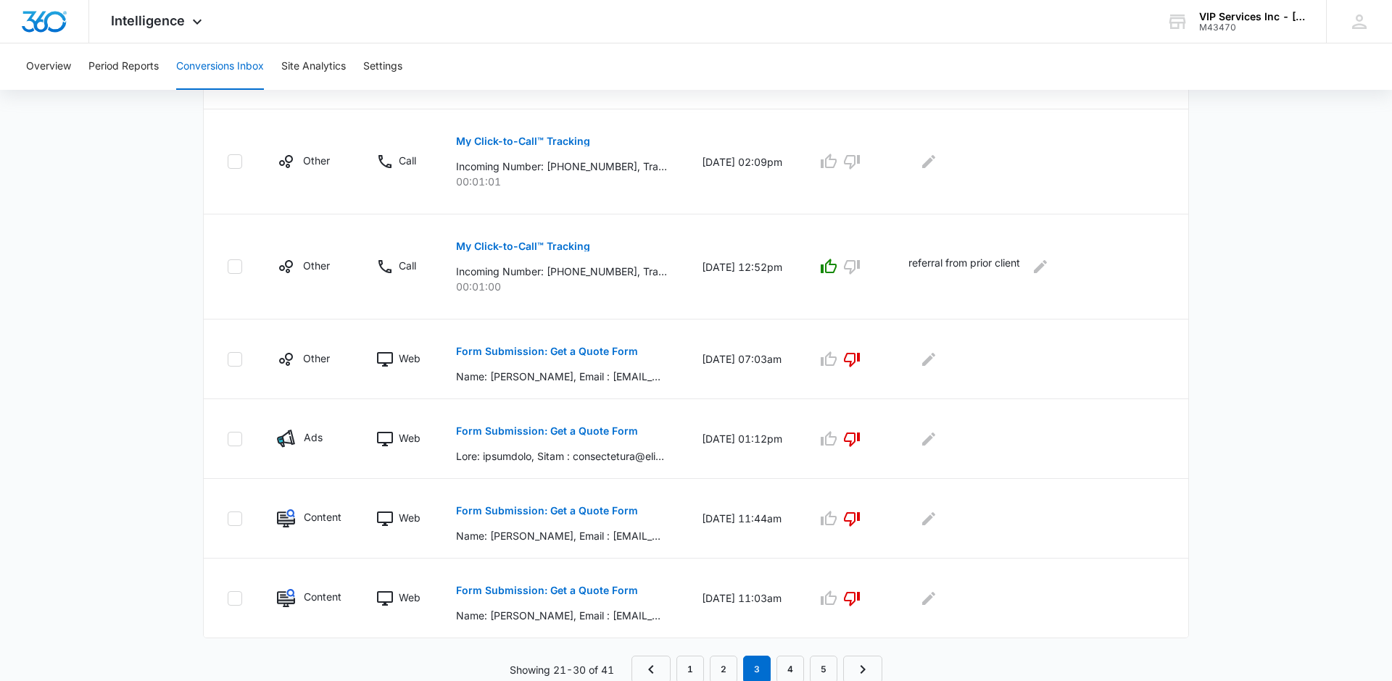
scroll to position [745, 0]
click at [786, 669] on link "4" at bounding box center [790, 668] width 28 height 28
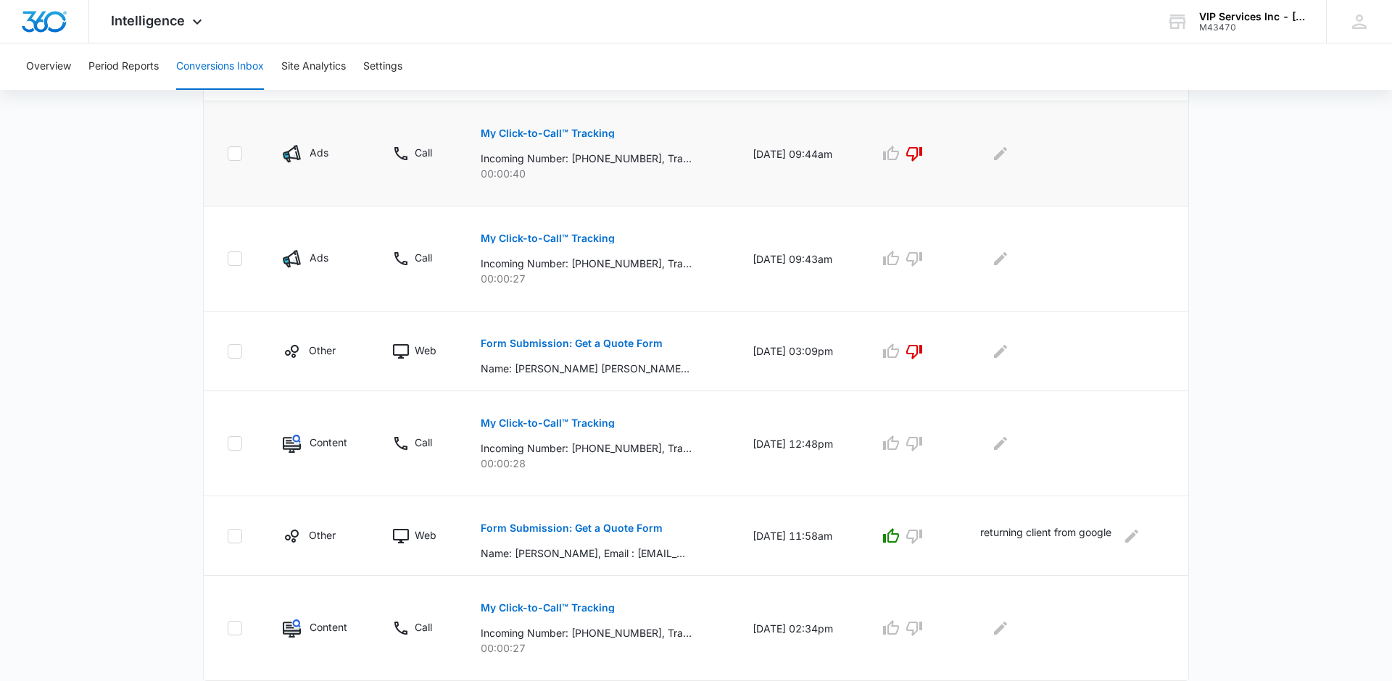
scroll to position [770, 0]
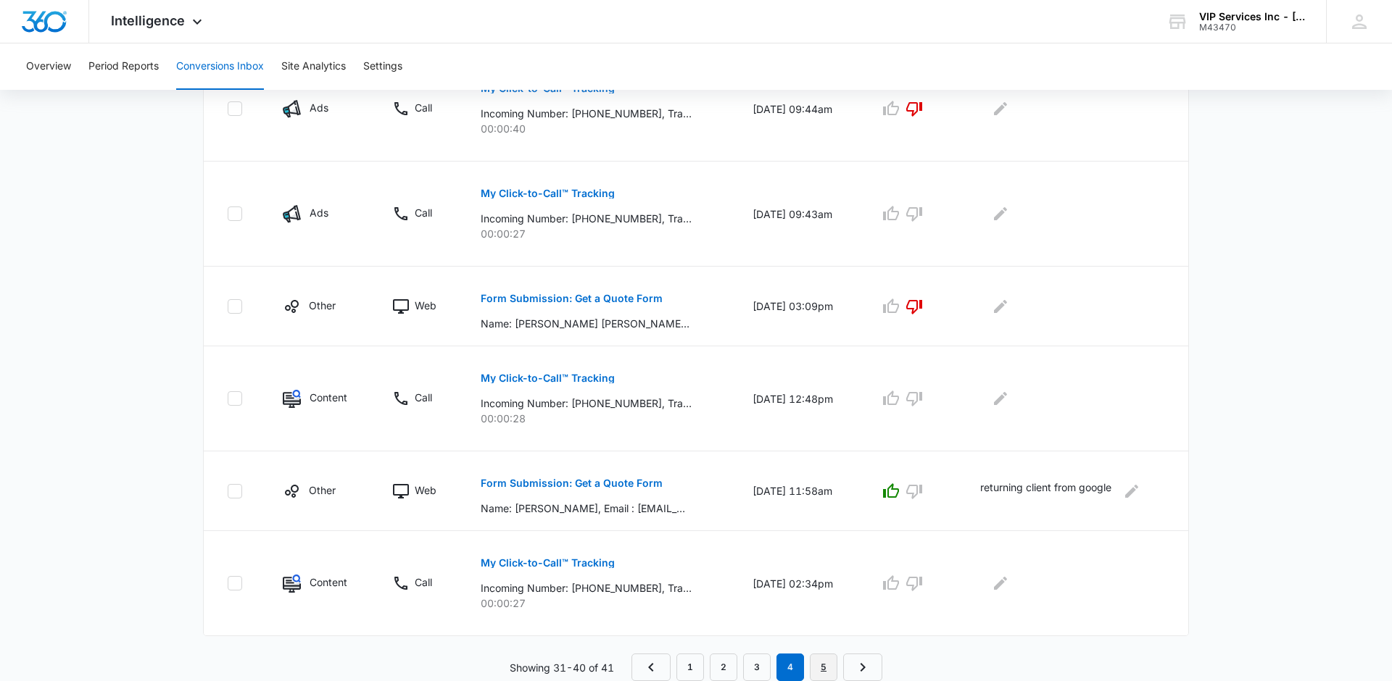
click at [822, 666] on link "5" at bounding box center [824, 668] width 28 height 28
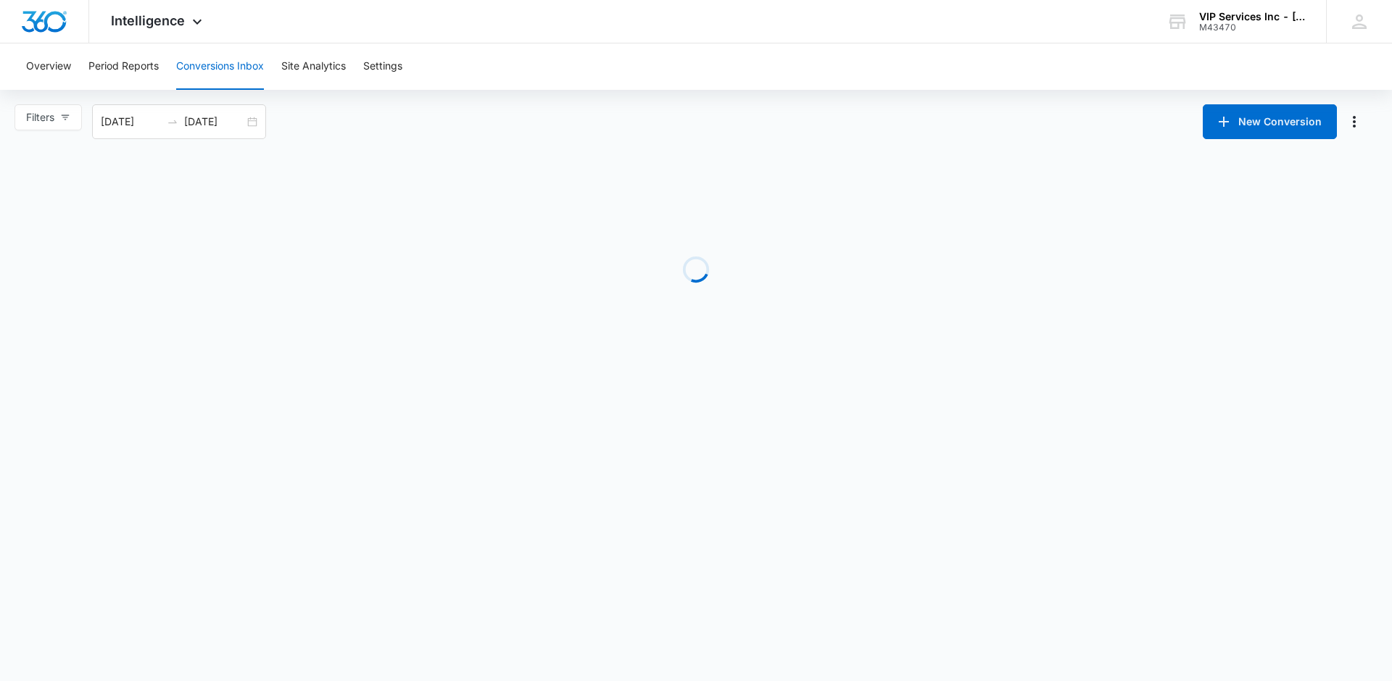
scroll to position [0, 0]
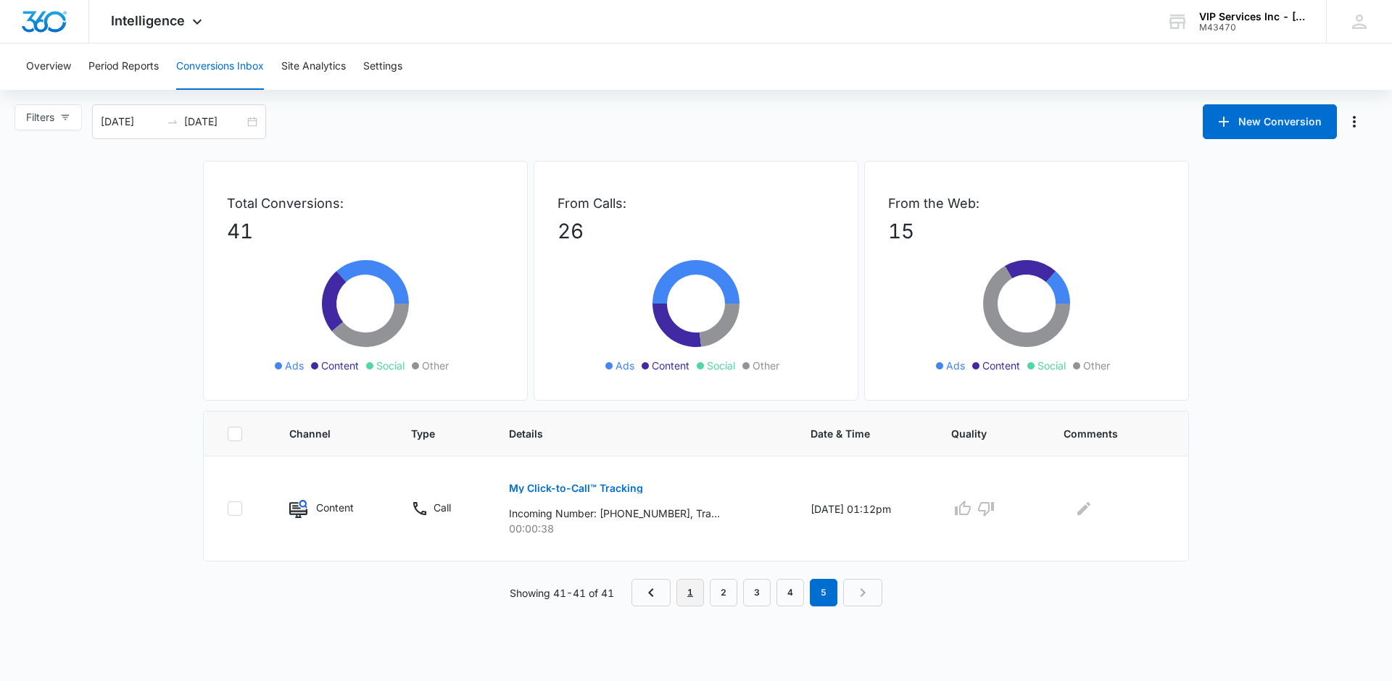
click at [696, 600] on link "1" at bounding box center [690, 593] width 28 height 28
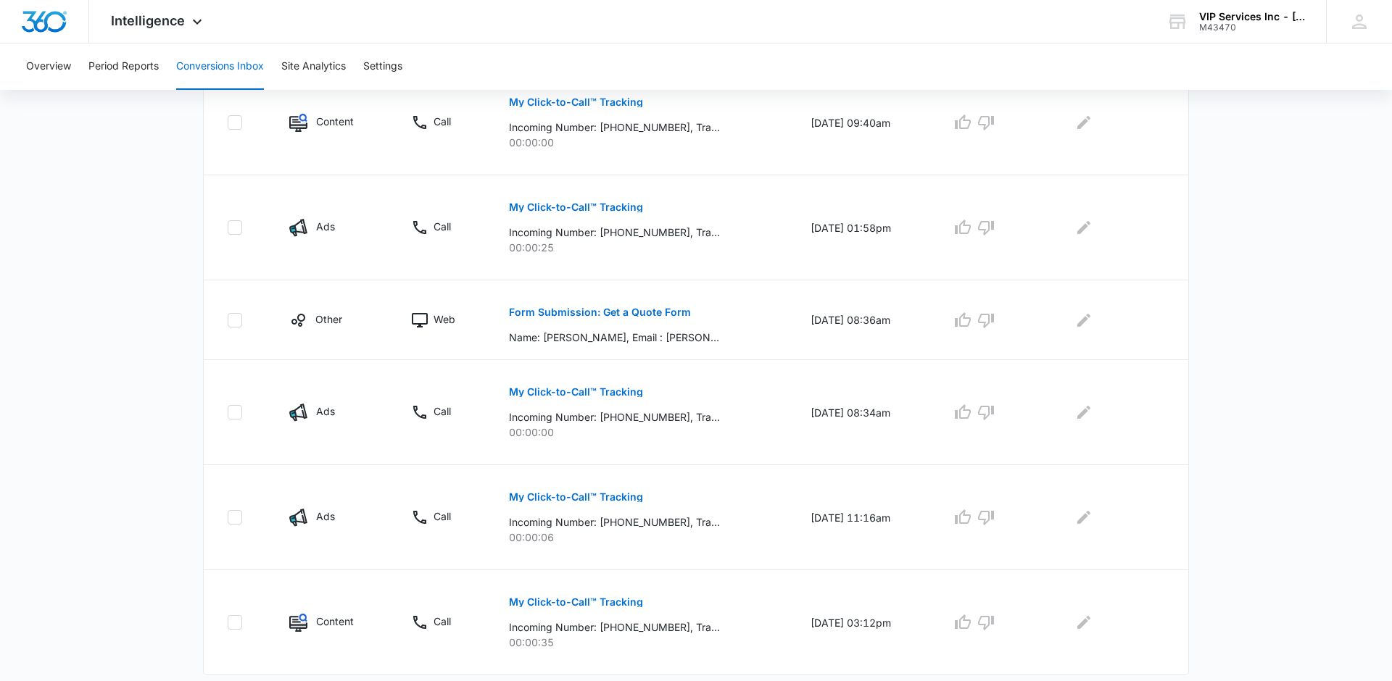
scroll to position [821, 0]
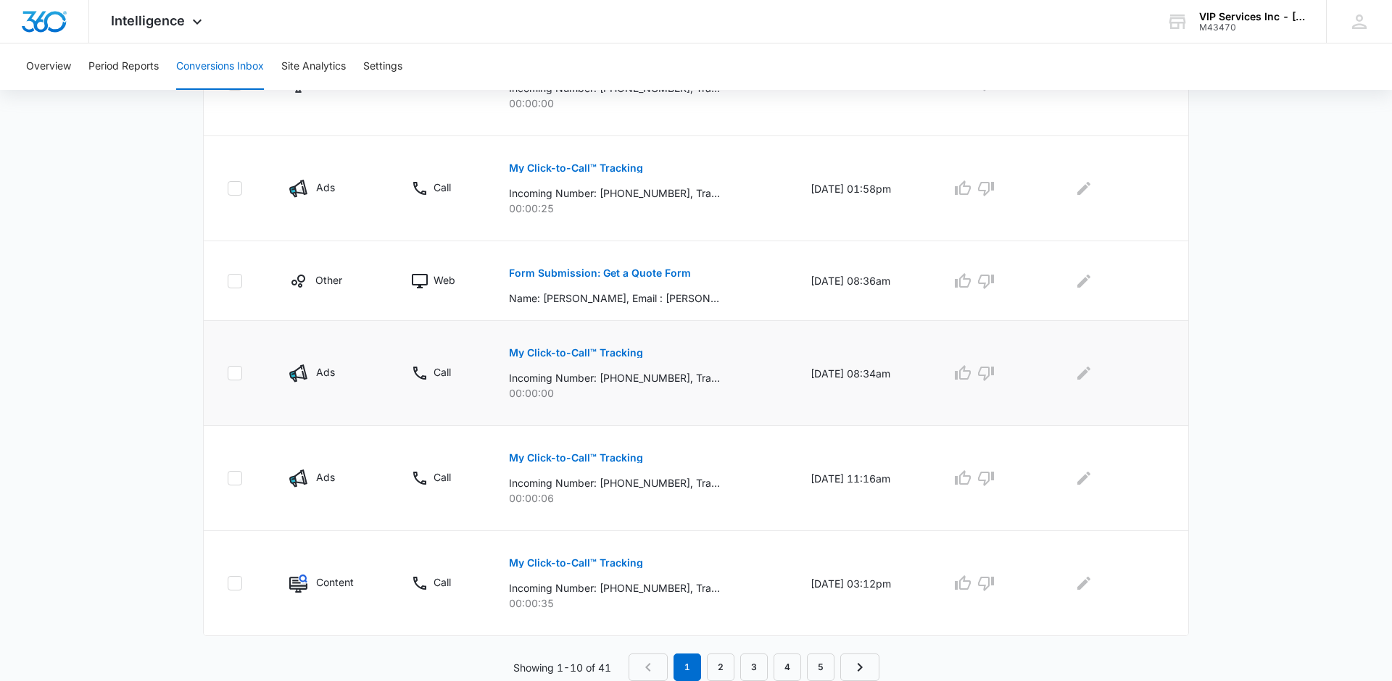
click at [600, 355] on p "My Click-to-Call™ Tracking" at bounding box center [576, 353] width 134 height 10
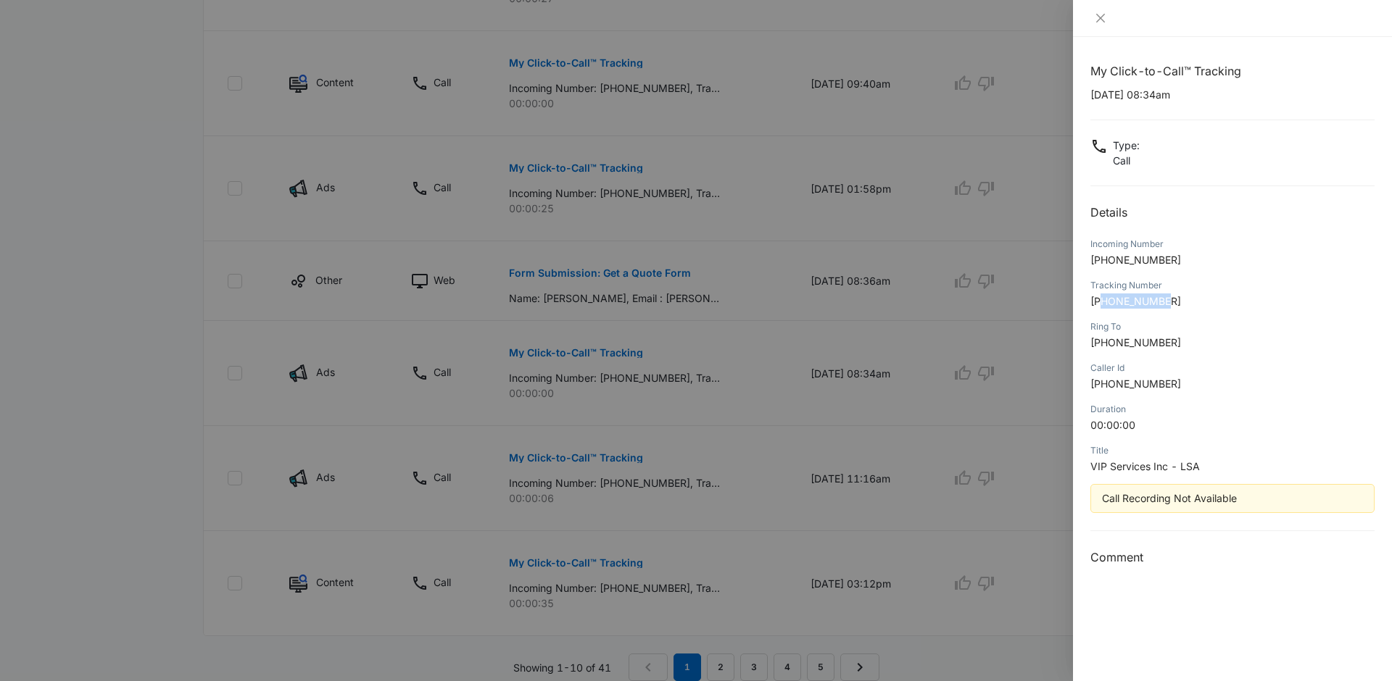
drag, startPoint x: 1101, startPoint y: 302, endPoint x: 1173, endPoint y: 299, distance: 71.9
click at [1173, 299] on p "[PHONE_NUMBER]" at bounding box center [1232, 301] width 284 height 15
click at [782, 357] on div at bounding box center [696, 340] width 1392 height 681
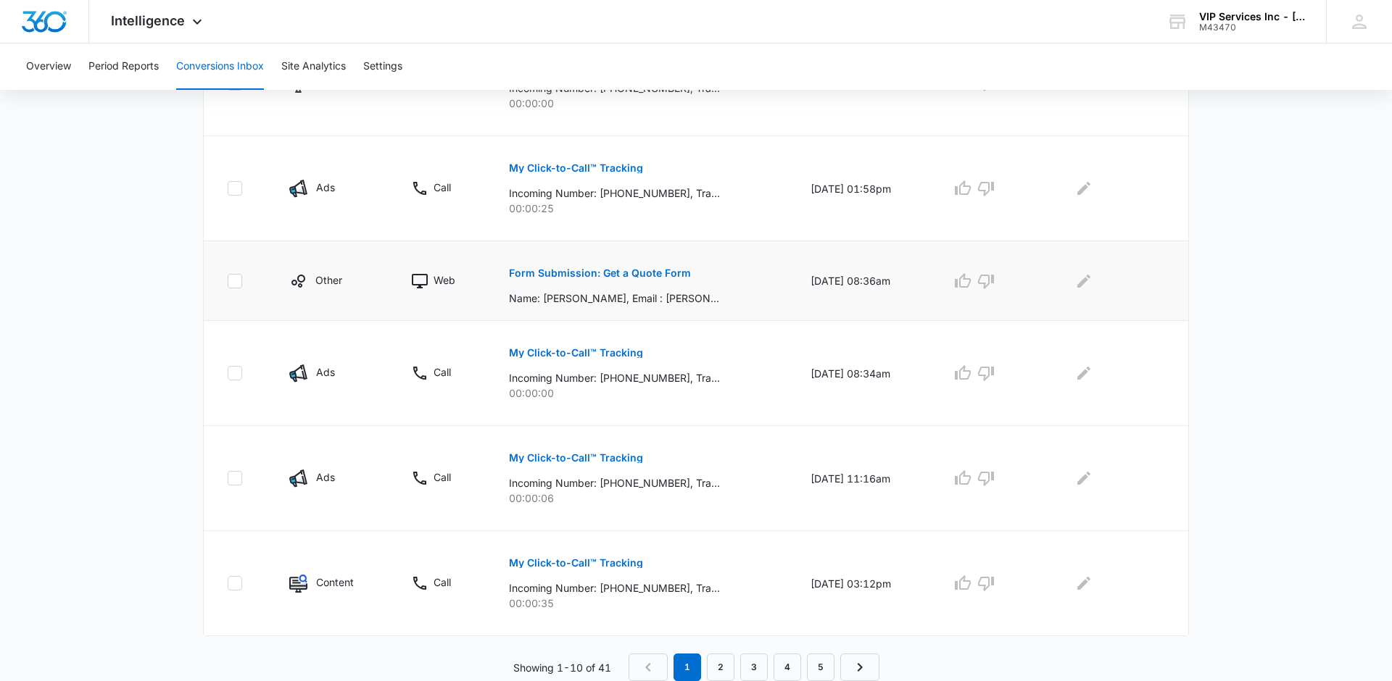
click at [562, 273] on p "Form Submission: Get a Quote Form" at bounding box center [600, 273] width 182 height 10
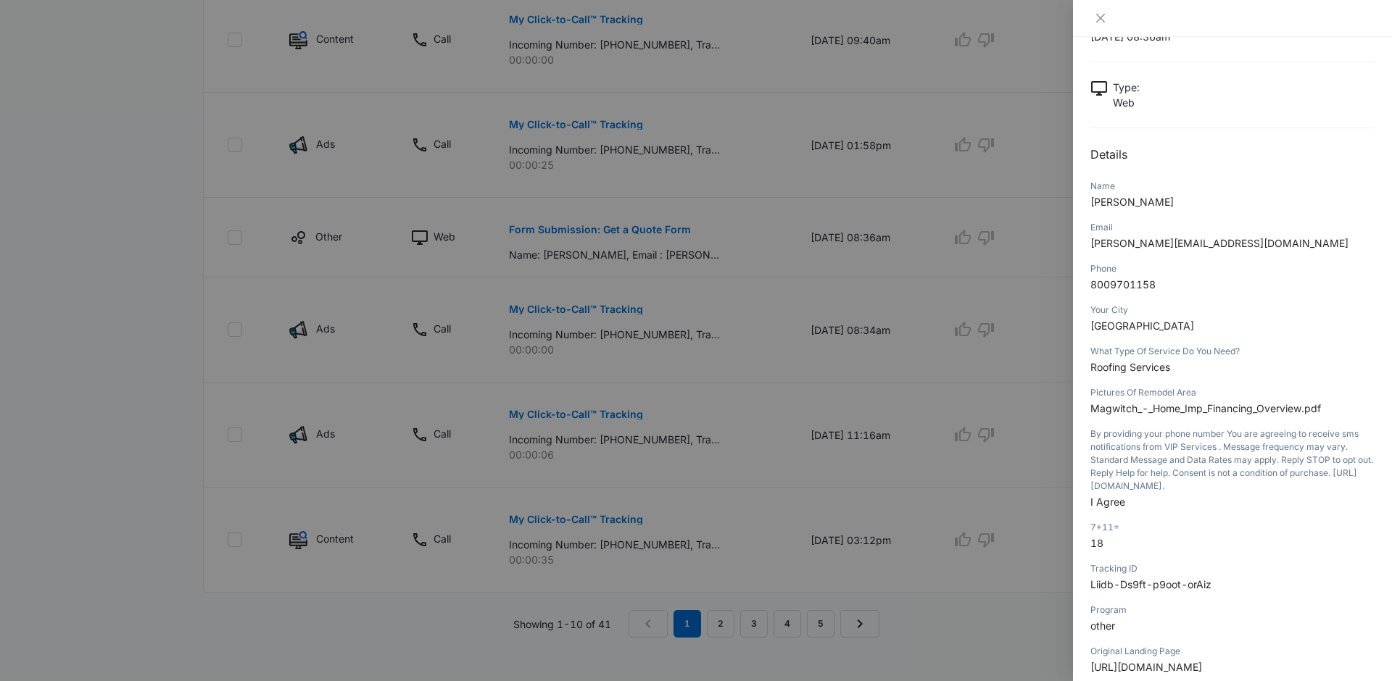
scroll to position [53, 0]
click at [1100, 23] on icon "close" at bounding box center [1101, 18] width 12 height 12
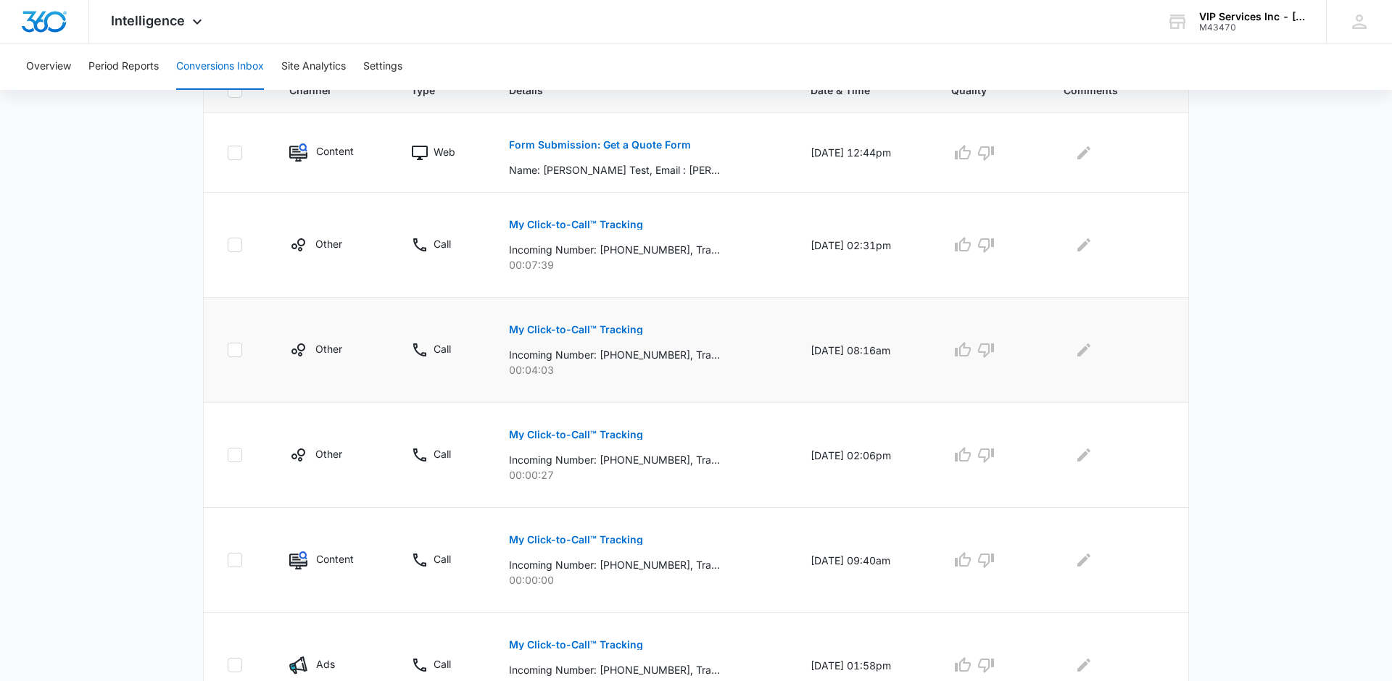
scroll to position [345, 0]
click at [567, 224] on p "My Click-to-Call™ Tracking" at bounding box center [576, 223] width 134 height 10
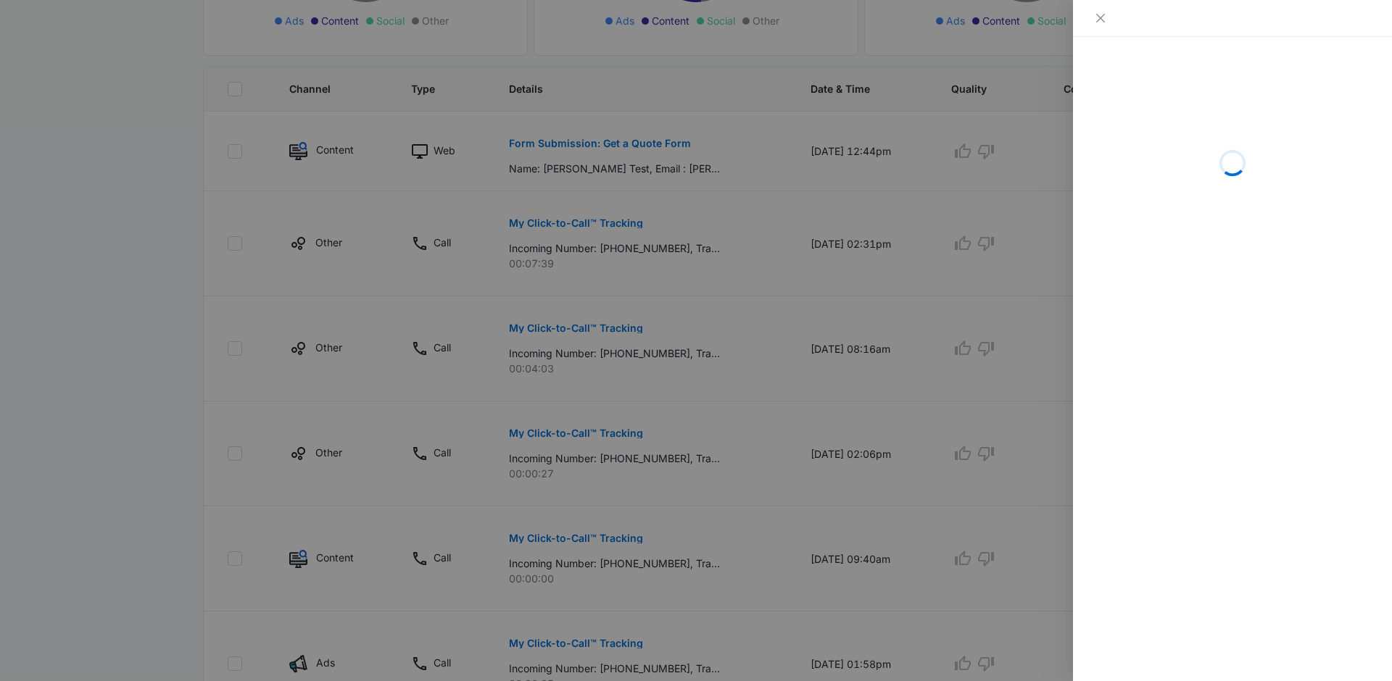
scroll to position [346, 0]
click at [1100, 20] on icon "close" at bounding box center [1101, 18] width 12 height 12
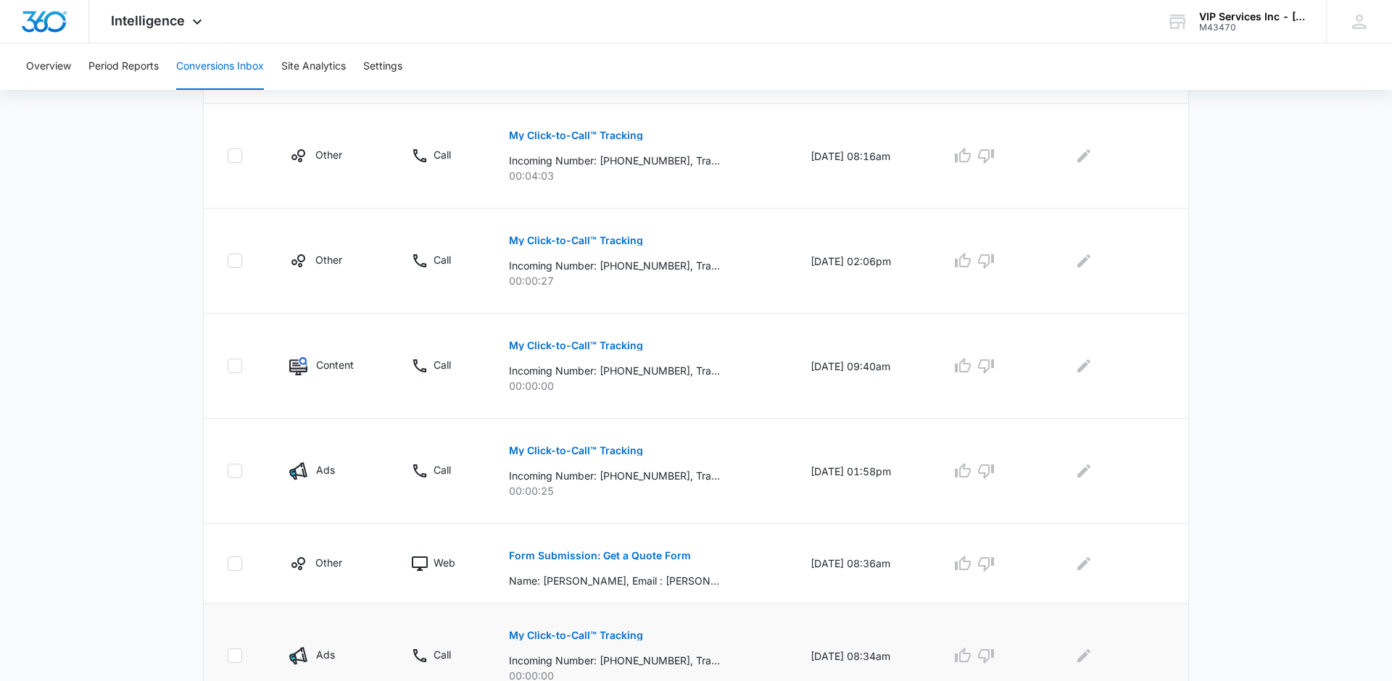
scroll to position [555, 0]
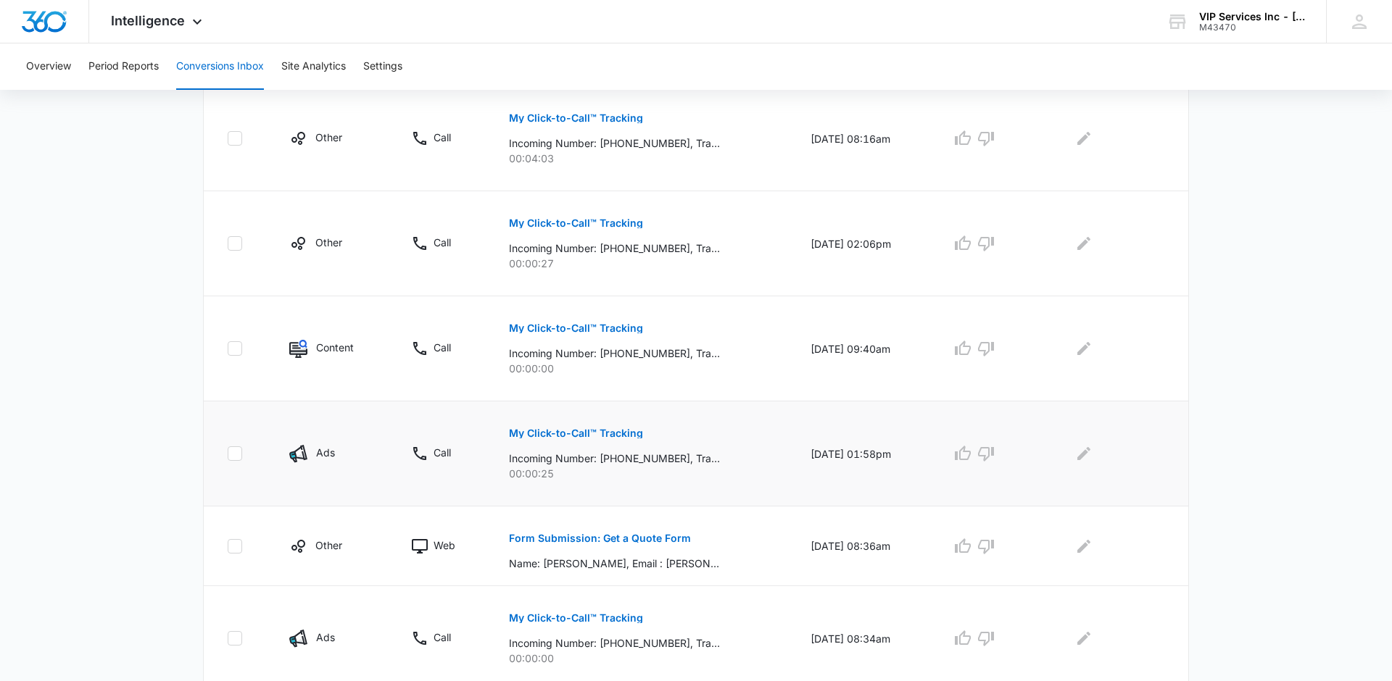
click at [547, 439] on button "My Click-to-Call™ Tracking" at bounding box center [576, 433] width 134 height 35
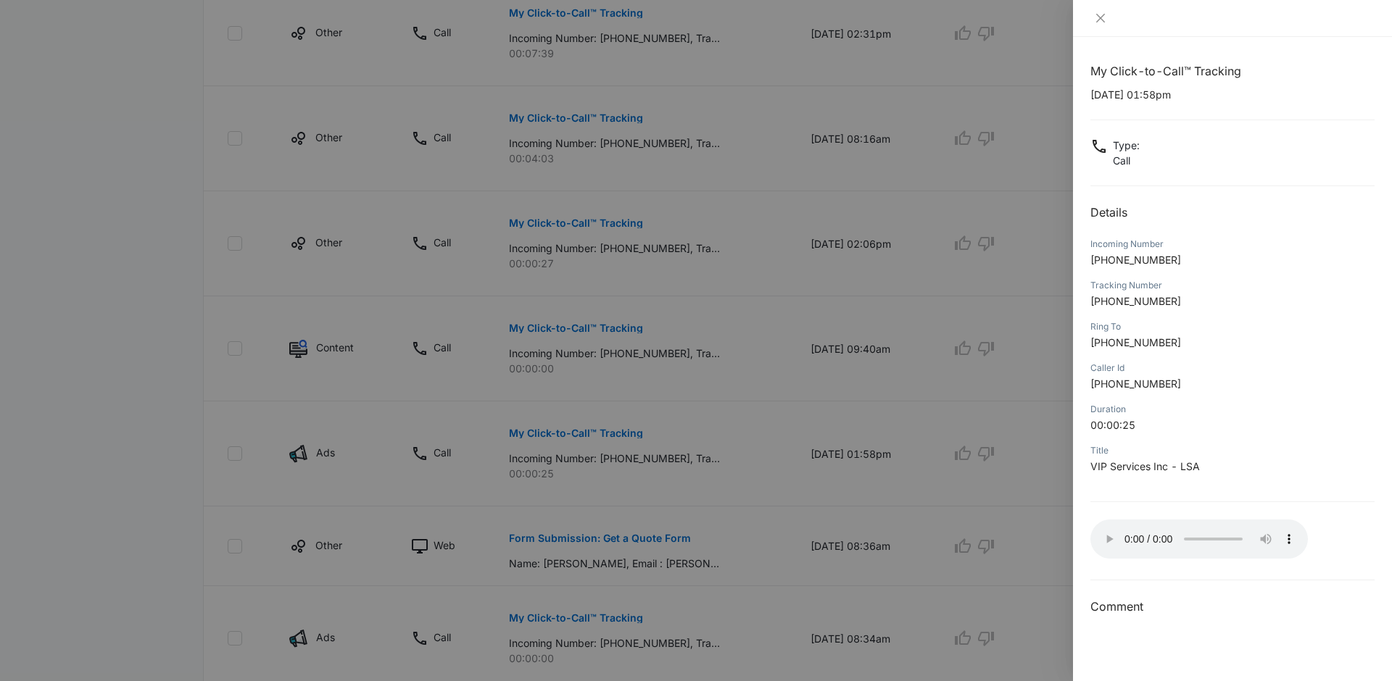
click at [1193, 469] on span "VIP Services Inc - LSA" at bounding box center [1144, 466] width 109 height 12
click at [1098, 17] on icon "close" at bounding box center [1101, 18] width 12 height 12
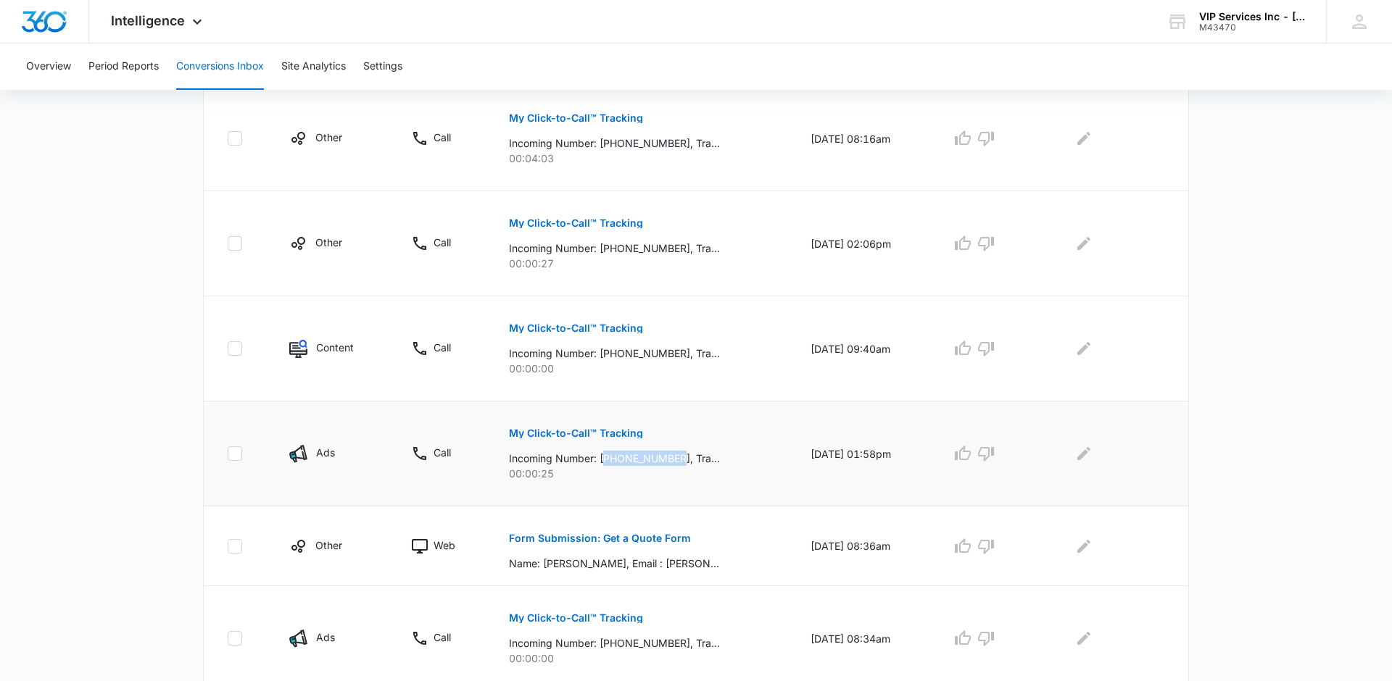
drag, startPoint x: 599, startPoint y: 459, endPoint x: 673, endPoint y: 456, distance: 74.0
click at [673, 456] on p "Incoming Number: [PHONE_NUMBER], Tracking Number: [PHONE_NUMBER], Ring To: [PHO…" at bounding box center [614, 458] width 211 height 15
click at [586, 431] on p "My Click-to-Call™ Tracking" at bounding box center [576, 433] width 134 height 10
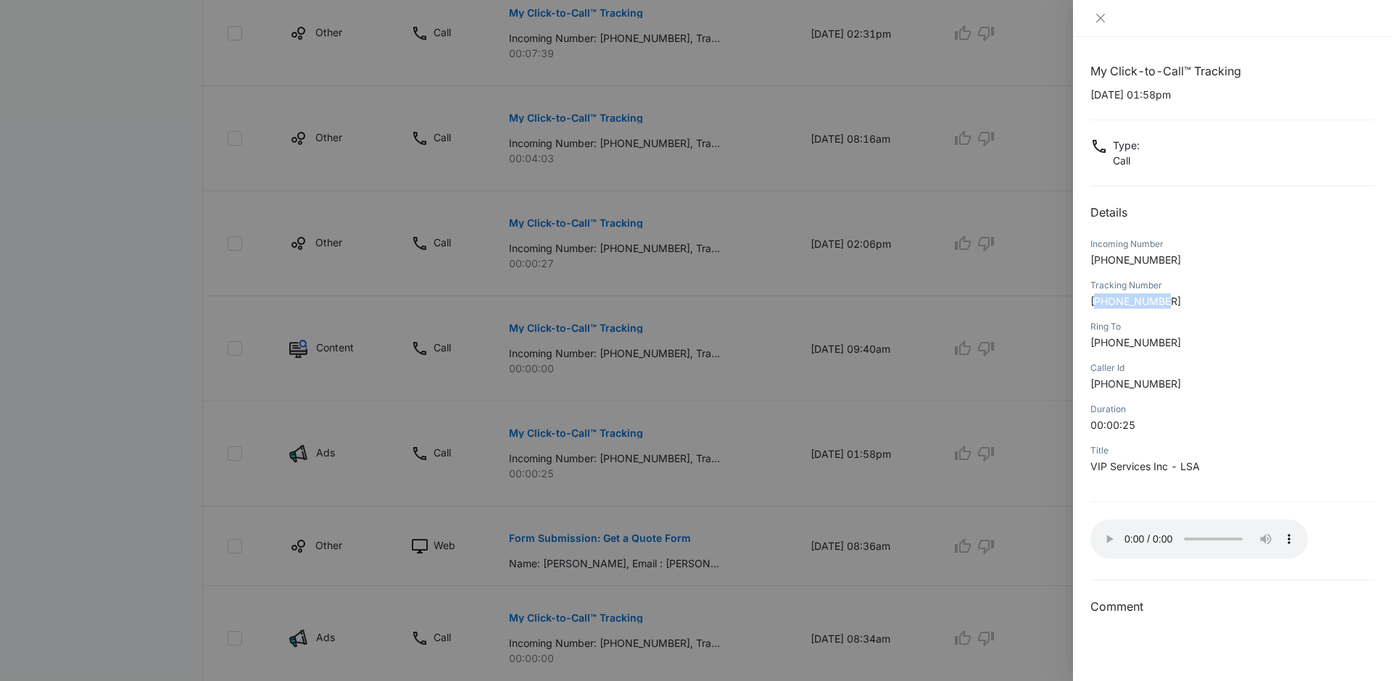
drag, startPoint x: 1098, startPoint y: 303, endPoint x: 1173, endPoint y: 302, distance: 75.4
click at [1173, 302] on p "[PHONE_NUMBER]" at bounding box center [1232, 301] width 284 height 15
copy span "14692006695"
click at [1154, 305] on span "[PHONE_NUMBER]" at bounding box center [1135, 301] width 91 height 12
drag, startPoint x: 623, startPoint y: 420, endPoint x: 630, endPoint y: 407, distance: 14.3
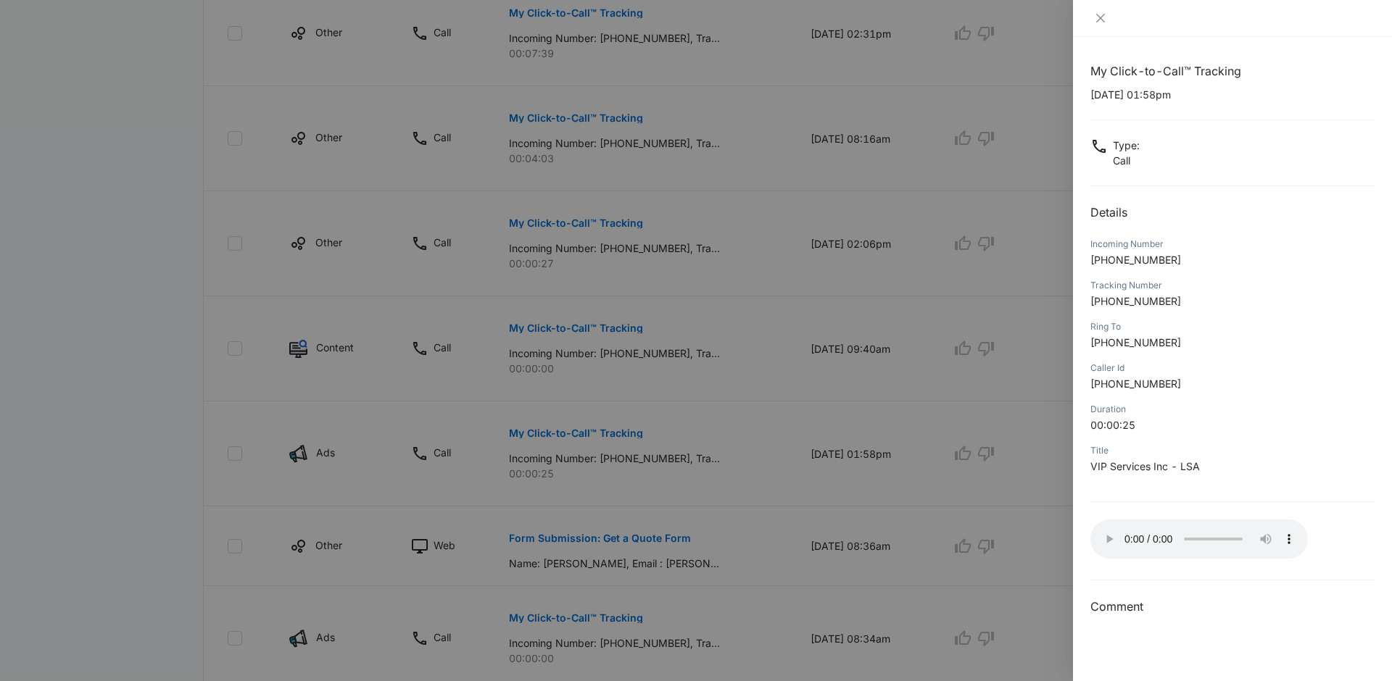
click at [623, 420] on div at bounding box center [696, 340] width 1392 height 681
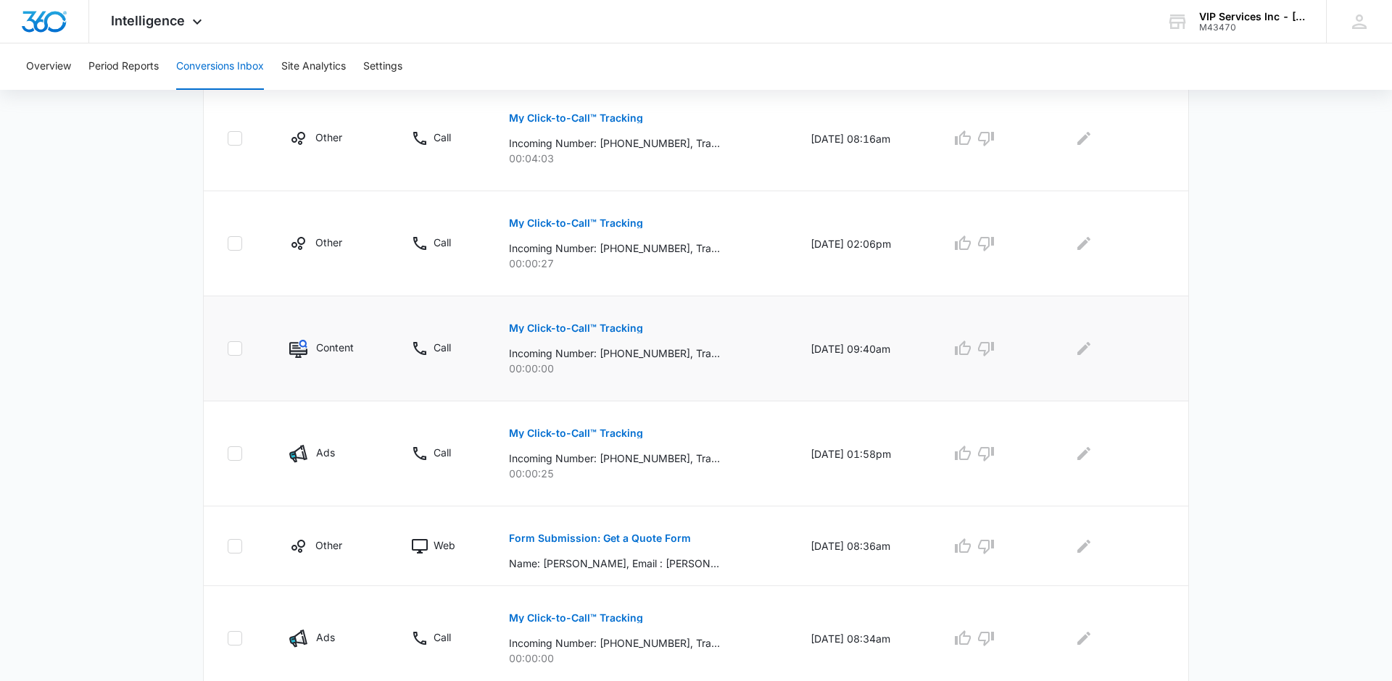
click at [639, 360] on p "Incoming Number: [PHONE_NUMBER], Tracking Number: [PHONE_NUMBER], Ring To: [PHO…" at bounding box center [614, 353] width 211 height 15
click at [616, 328] on p "My Click-to-Call™ Tracking" at bounding box center [576, 328] width 134 height 10
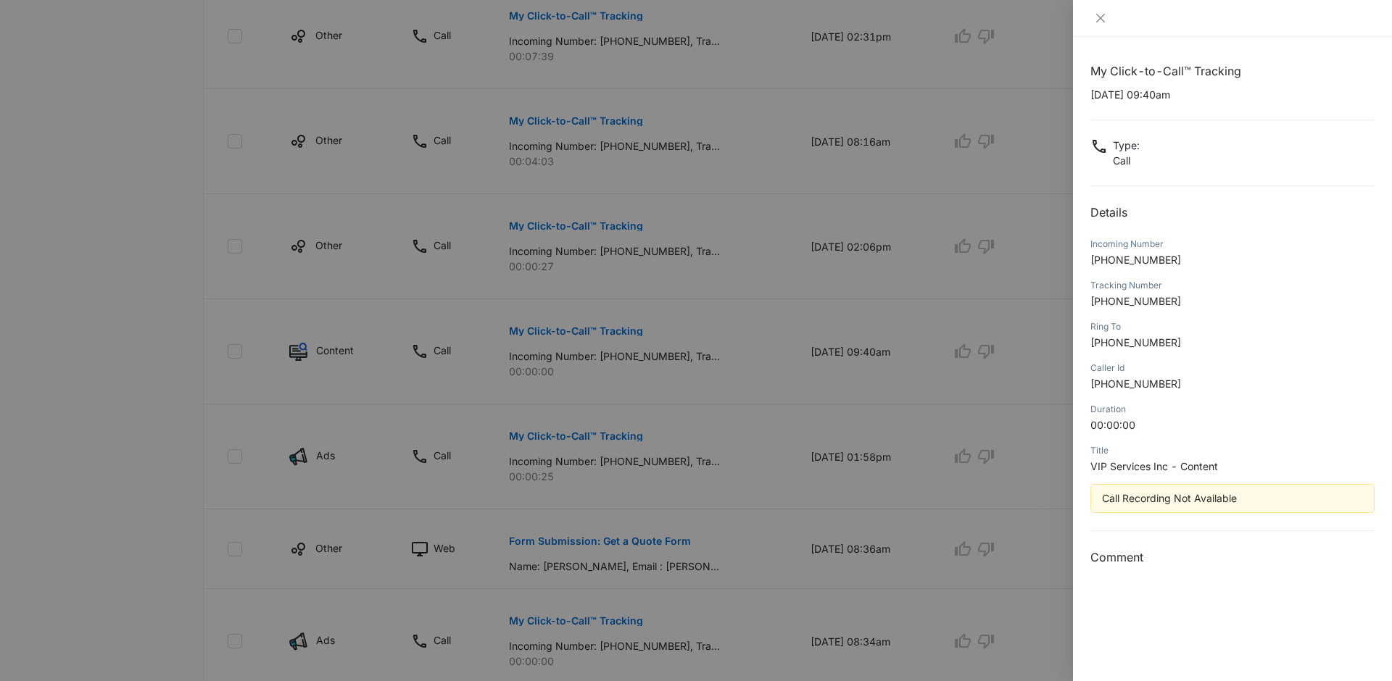
scroll to position [557, 0]
click at [485, 335] on div at bounding box center [696, 340] width 1392 height 681
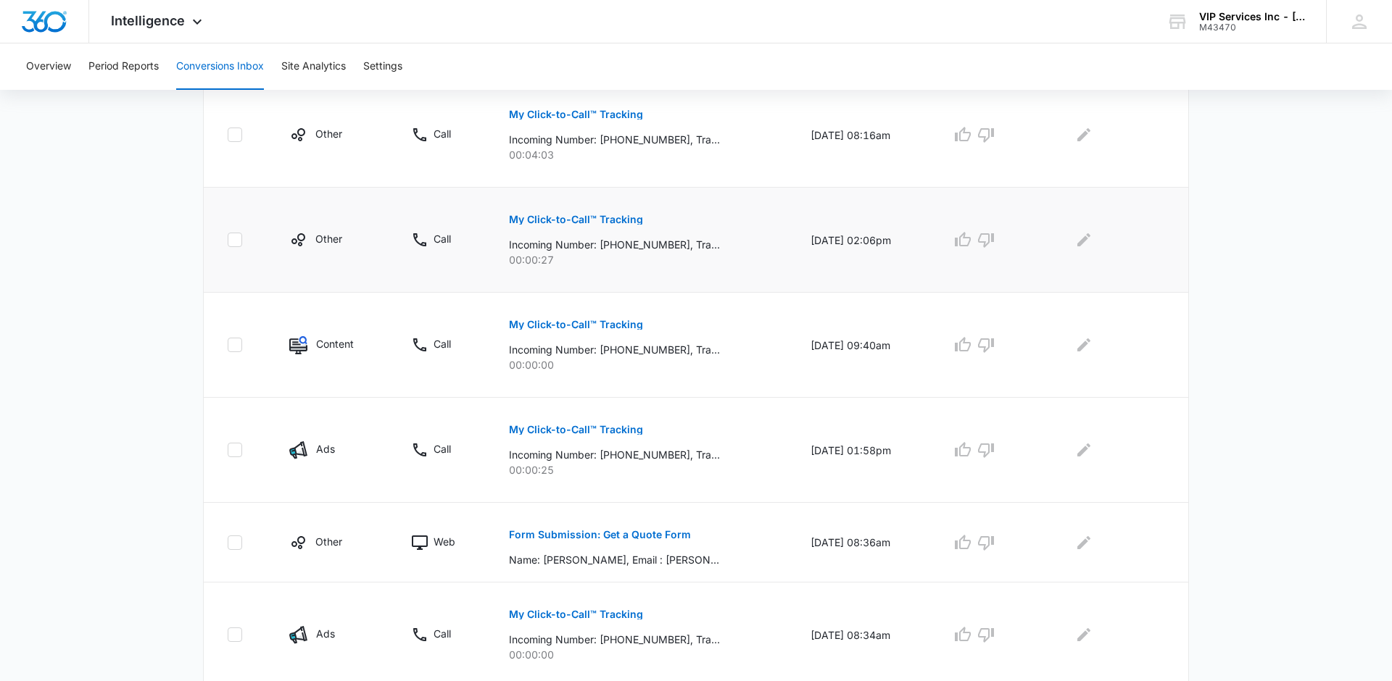
click at [570, 222] on p "My Click-to-Call™ Tracking" at bounding box center [576, 220] width 134 height 10
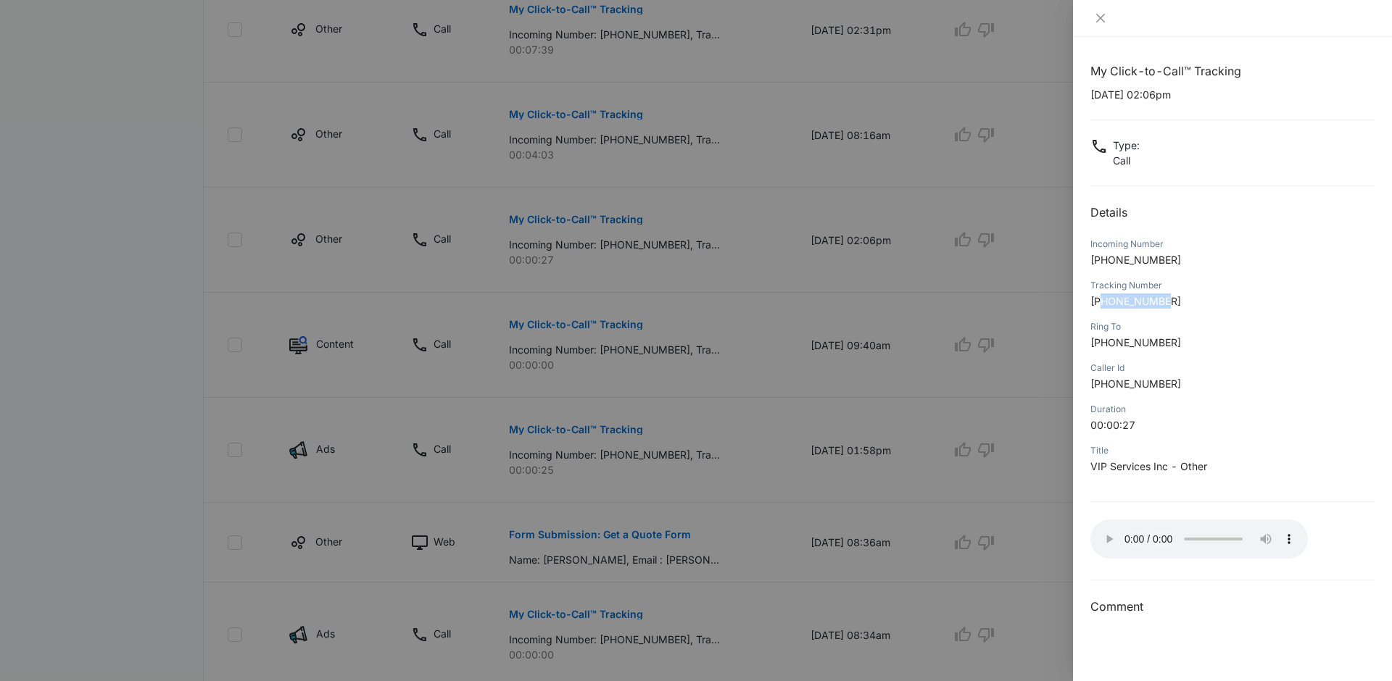
drag, startPoint x: 1102, startPoint y: 299, endPoint x: 1168, endPoint y: 298, distance: 66.0
click at [1168, 298] on span "[PHONE_NUMBER]" at bounding box center [1135, 301] width 91 height 12
click at [1153, 304] on span "[PHONE_NUMBER]" at bounding box center [1135, 301] width 91 height 12
drag, startPoint x: 1103, startPoint y: 301, endPoint x: 1170, endPoint y: 297, distance: 66.8
click at [1170, 297] on p "[PHONE_NUMBER]" at bounding box center [1232, 301] width 284 height 15
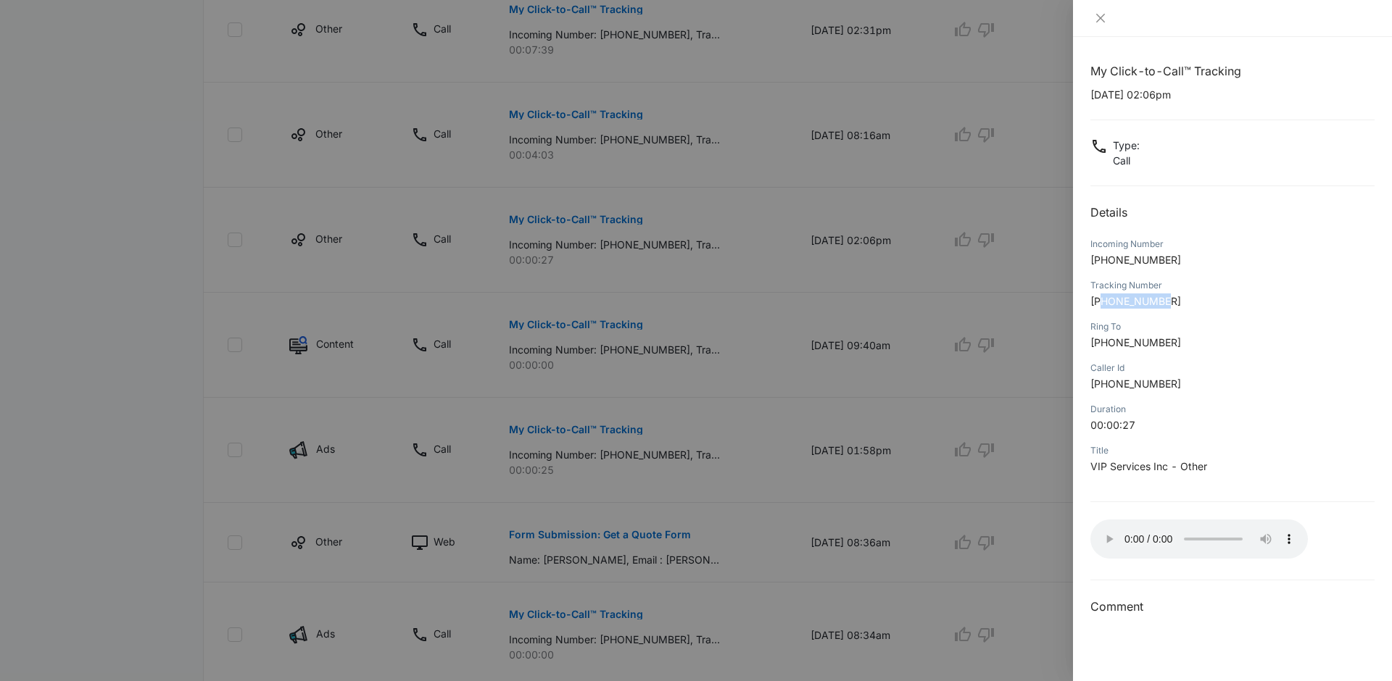
click at [1116, 303] on span "[PHONE_NUMBER]" at bounding box center [1135, 301] width 91 height 12
drag, startPoint x: 1101, startPoint y: 304, endPoint x: 1179, endPoint y: 304, distance: 78.3
click at [1179, 304] on p "[PHONE_NUMBER]" at bounding box center [1232, 301] width 284 height 15
click at [490, 331] on div at bounding box center [696, 340] width 1392 height 681
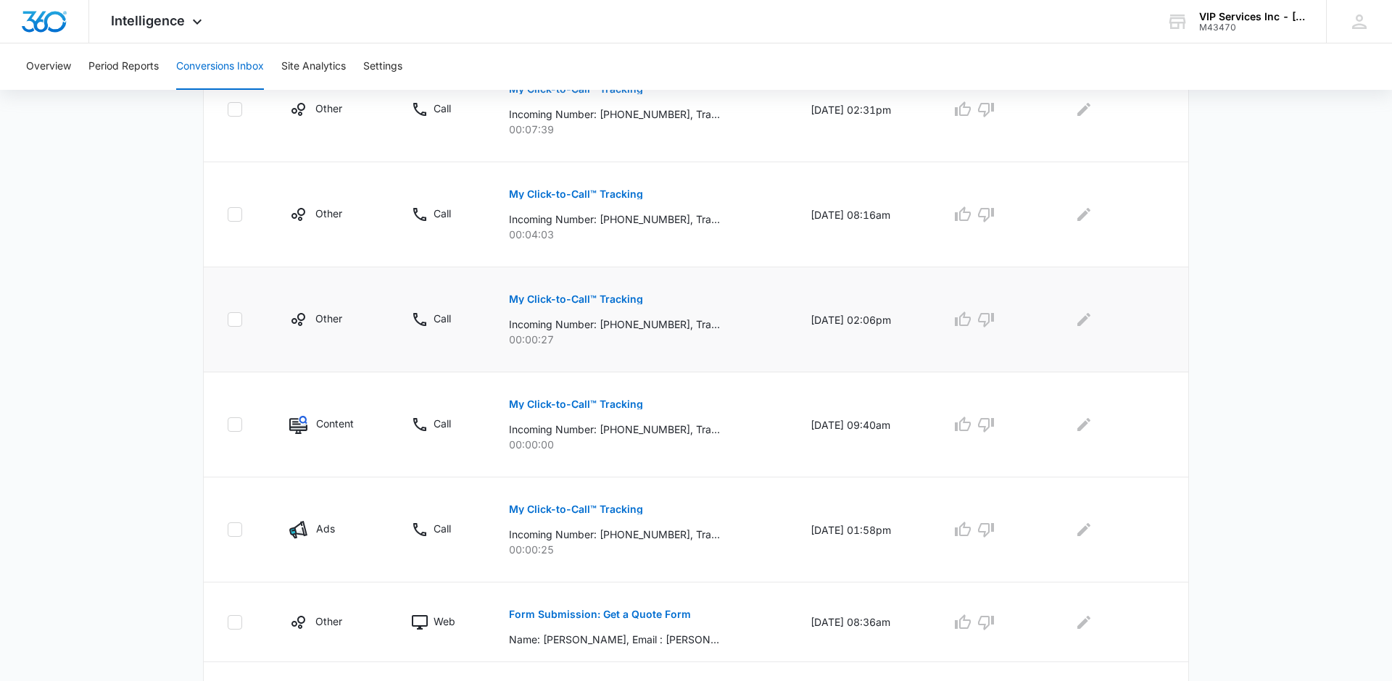
scroll to position [478, 0]
click at [515, 193] on p "My Click-to-Call™ Tracking" at bounding box center [576, 195] width 134 height 10
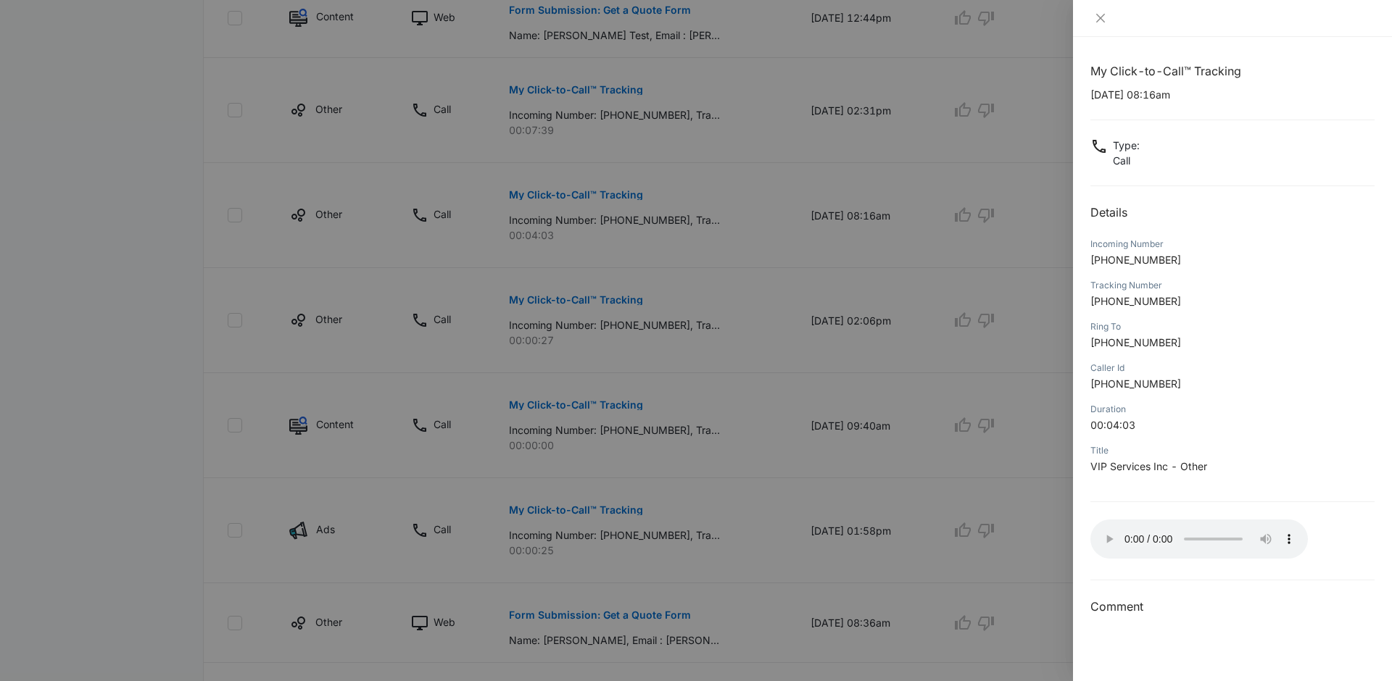
click at [204, 334] on div at bounding box center [696, 340] width 1392 height 681
